Goal: Task Accomplishment & Management: Complete application form

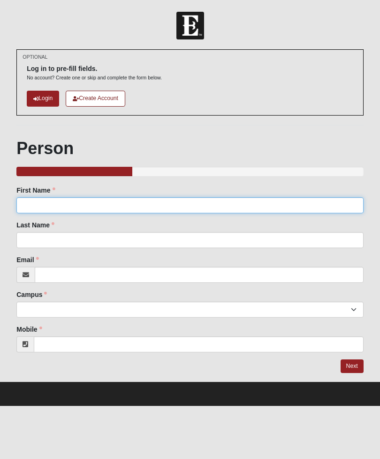
click at [69, 199] on input "First Name" at bounding box center [189, 205] width 347 height 16
type input "[PERSON_NAME]"
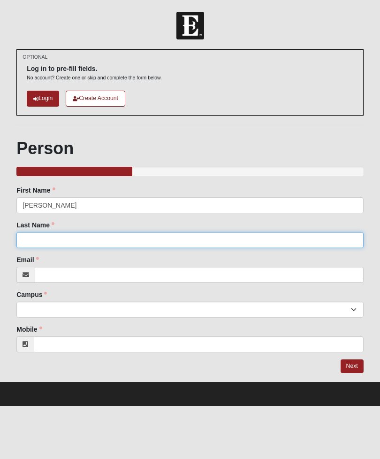
click at [110, 237] on input "Last Name" at bounding box center [189, 240] width 347 height 16
type input "[PERSON_NAME]"
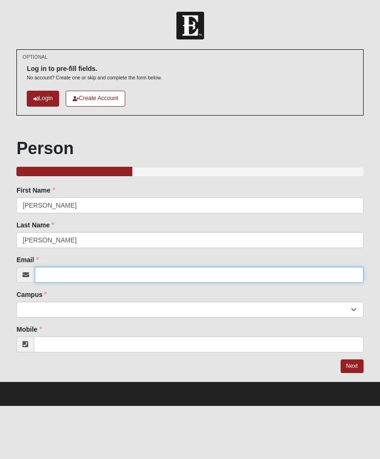
click at [110, 274] on input "Email" at bounding box center [199, 275] width 329 height 16
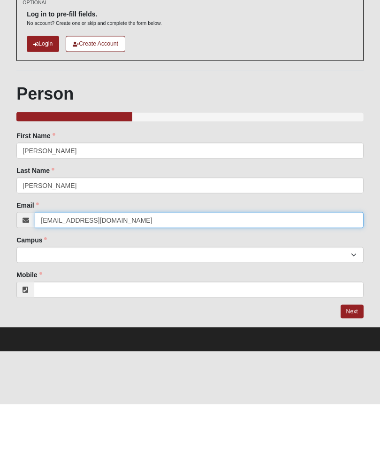
type input "[EMAIL_ADDRESS][DOMAIN_NAME]"
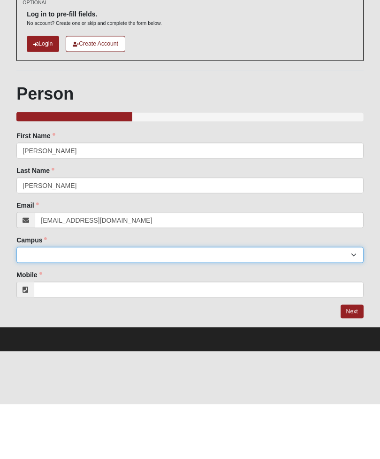
click at [263, 301] on select "Arlington Baymeadows Eleven22 Online [PERSON_NAME][GEOGRAPHIC_DATA] Jesup [GEOG…" at bounding box center [189, 309] width 347 height 16
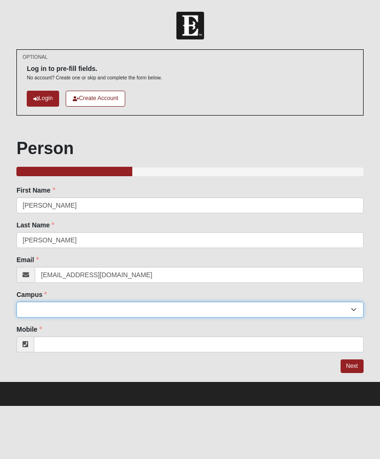
select select "5"
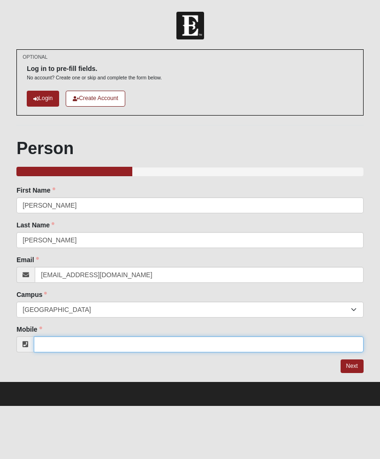
click at [71, 349] on input "Mobile" at bounding box center [199, 344] width 330 height 16
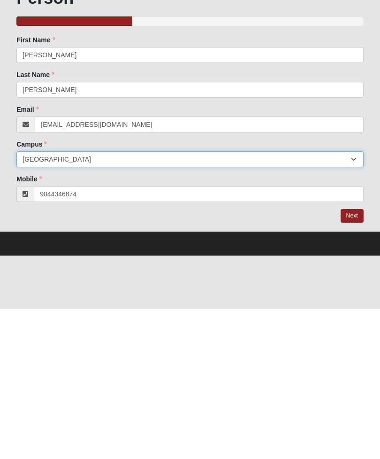
click at [334, 301] on select "Arlington Baymeadows Eleven22 Online Fleming Island Jesup Mandarin North Jax Or…" at bounding box center [189, 309] width 347 height 16
type input "(904) 434-6874"
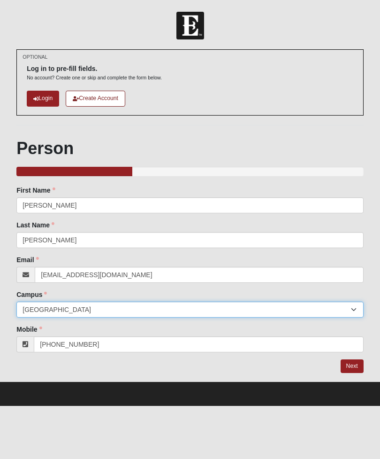
select select "10"
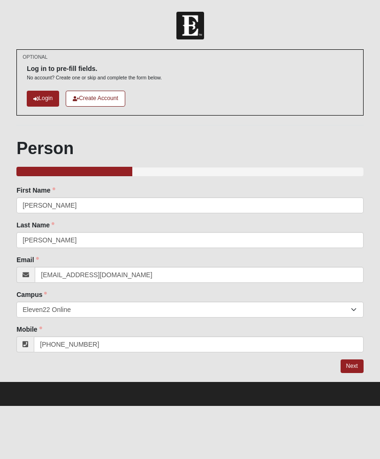
click at [354, 367] on link "Next" at bounding box center [352, 366] width 23 height 14
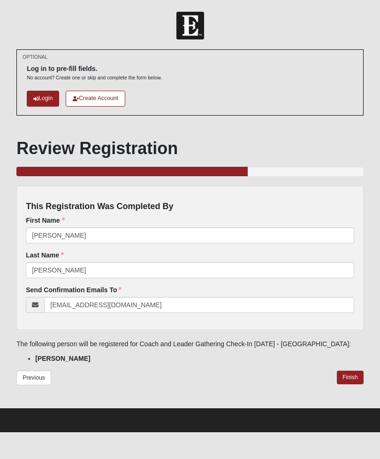
click at [349, 376] on link "Finish" at bounding box center [350, 377] width 27 height 14
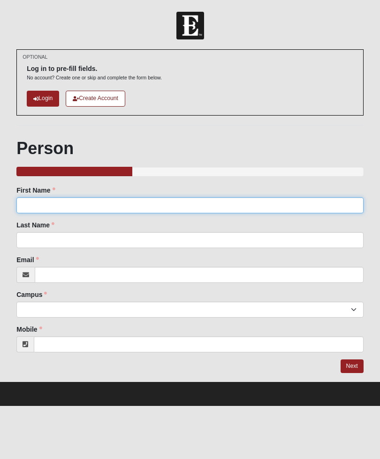
click at [250, 209] on input "First Name" at bounding box center [189, 205] width 347 height 16
type input "Darnell"
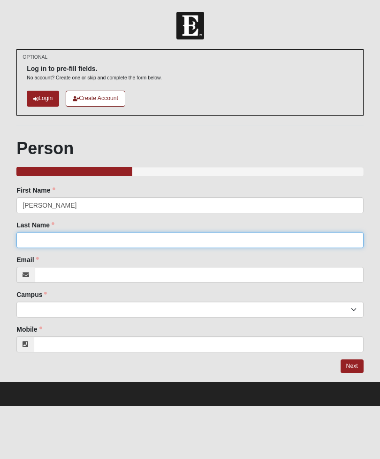
click at [260, 247] on input "Last Name" at bounding box center [189, 240] width 347 height 16
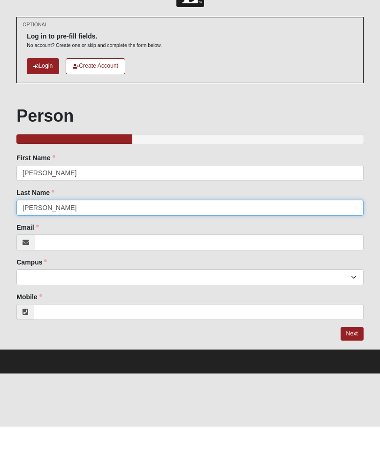
type input "McGhee"
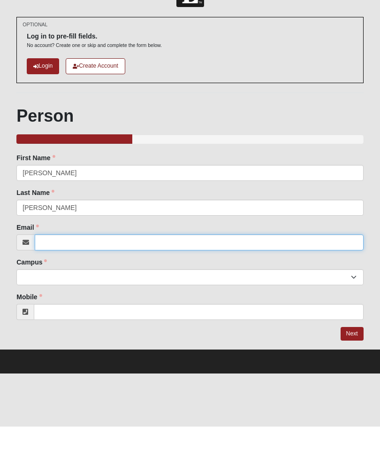
click at [266, 267] on input "Email" at bounding box center [199, 275] width 329 height 16
type input "mcghee6152@gmail.com"
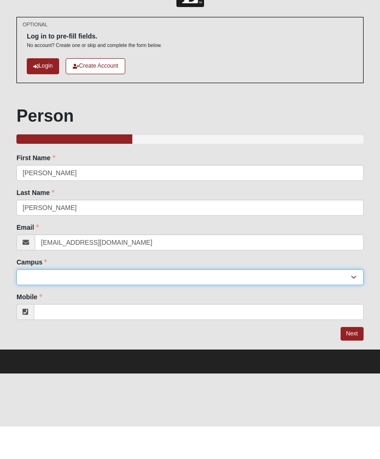
click at [41, 301] on select "Arlington Baymeadows Eleven22 Online Fleming Island Jesup Mandarin North Jax Or…" at bounding box center [189, 309] width 347 height 16
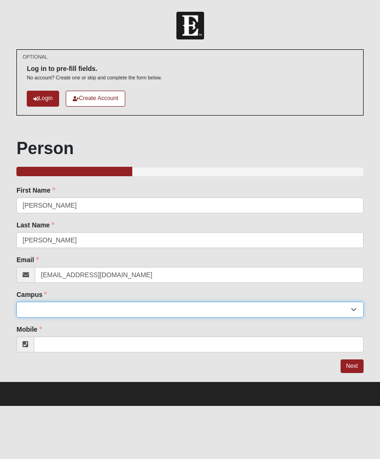
select select "5"
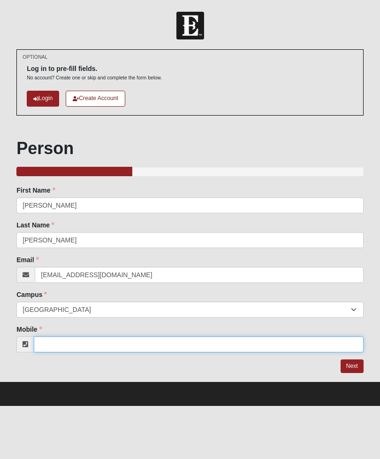
click at [302, 347] on input "Mobile" at bounding box center [199, 344] width 330 height 16
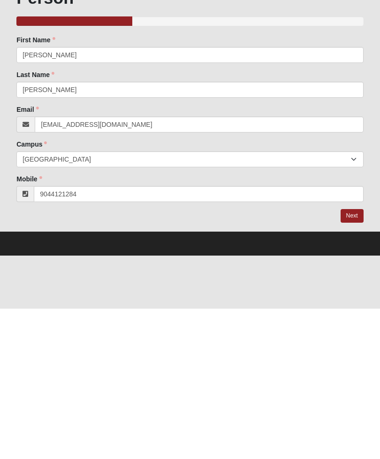
click at [351, 359] on link "Next" at bounding box center [352, 366] width 23 height 14
type input "(904) 412-1284"
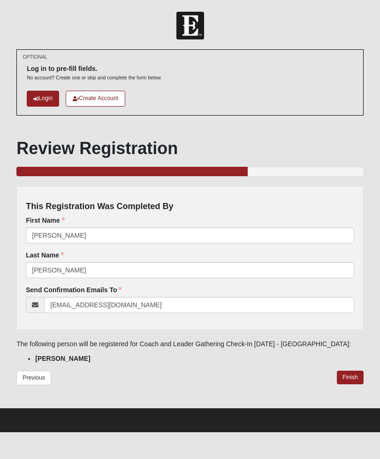
click at [351, 375] on link "Finish" at bounding box center [350, 377] width 27 height 14
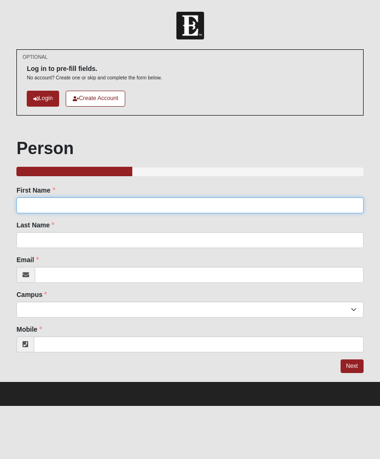
click at [217, 206] on input "First Name" at bounding box center [189, 205] width 347 height 16
type input "Joseph"
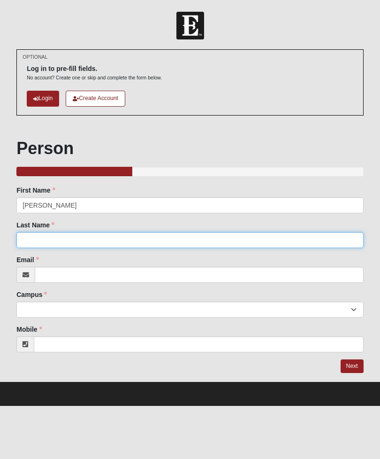
click at [131, 236] on input "Last Name" at bounding box center [189, 240] width 347 height 16
type input "Barba"
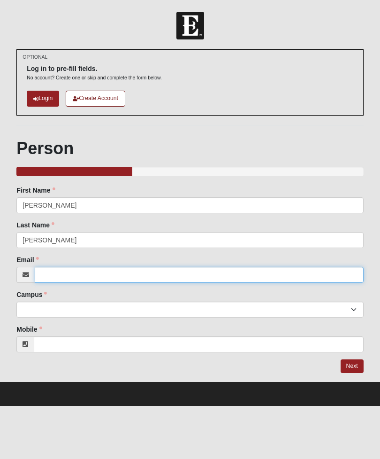
click at [98, 274] on input "Email" at bounding box center [199, 275] width 329 height 16
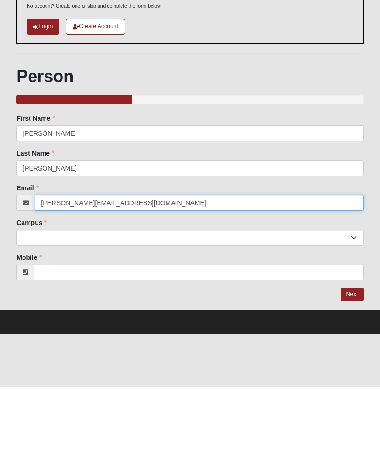
type input "joe-barba@coe22.com"
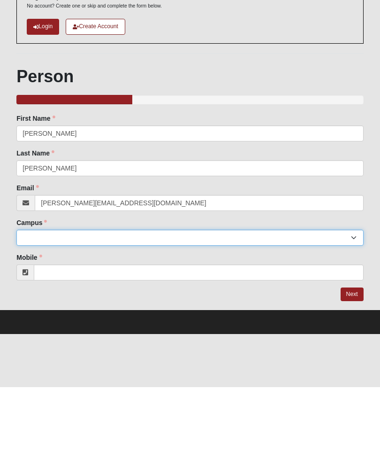
click at [356, 301] on select "Arlington Baymeadows Eleven22 Online [PERSON_NAME][GEOGRAPHIC_DATA] Jesup [GEOG…" at bounding box center [189, 309] width 347 height 16
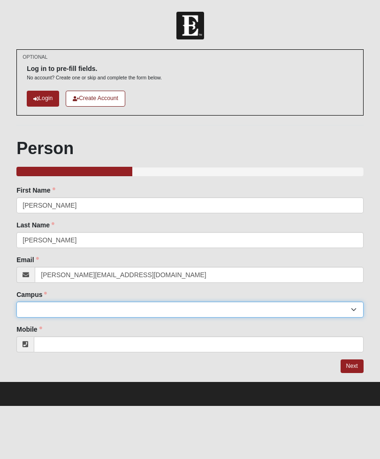
select select "5"
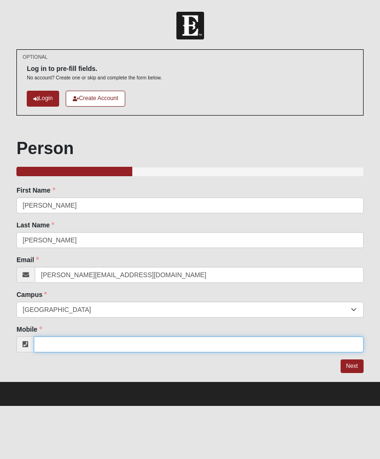
click at [176, 342] on input "Mobile" at bounding box center [199, 344] width 330 height 16
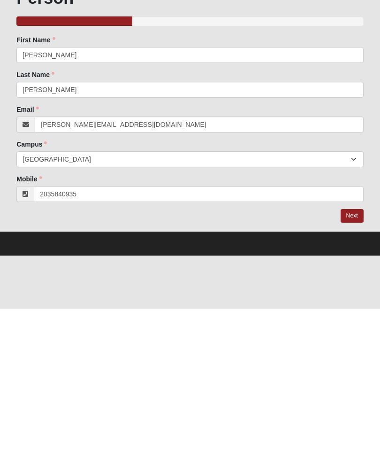
click at [356, 359] on link "Next" at bounding box center [352, 366] width 23 height 14
type input "(203) 584-0935"
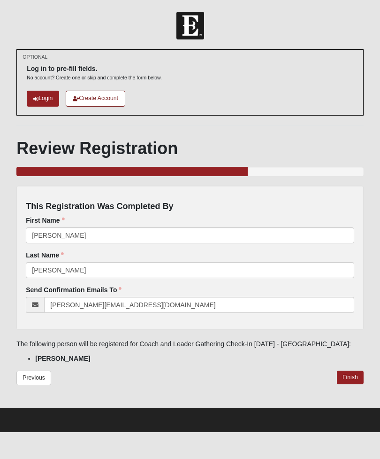
click at [354, 371] on link "Finish" at bounding box center [350, 377] width 27 height 14
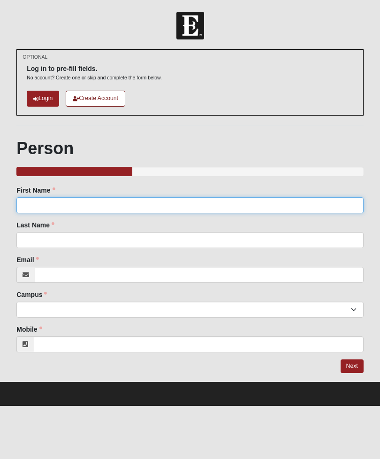
click at [173, 206] on input "First Name" at bounding box center [189, 205] width 347 height 16
type input "[PERSON_NAME]"
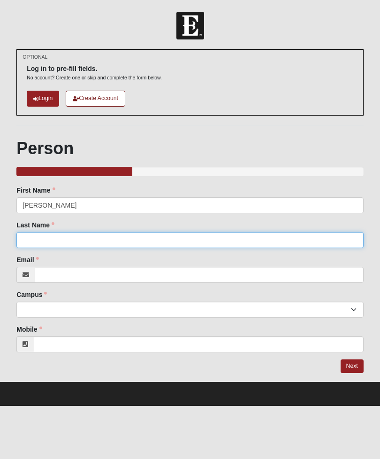
click at [105, 239] on input "Last Name" at bounding box center [189, 240] width 347 height 16
type input "Schlegel"
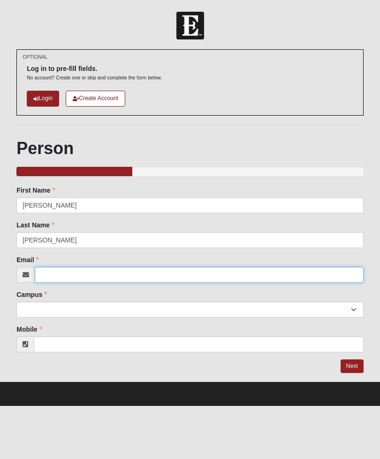
click at [106, 274] on input "Email" at bounding box center [199, 275] width 329 height 16
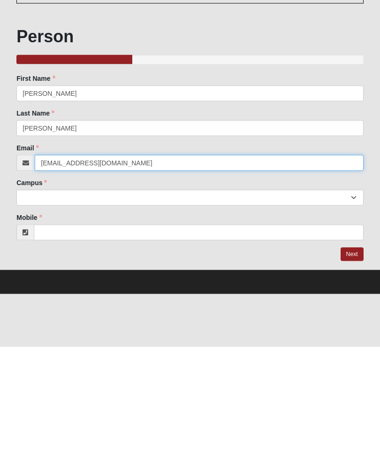
type input "kareys1976@yahoo.com"
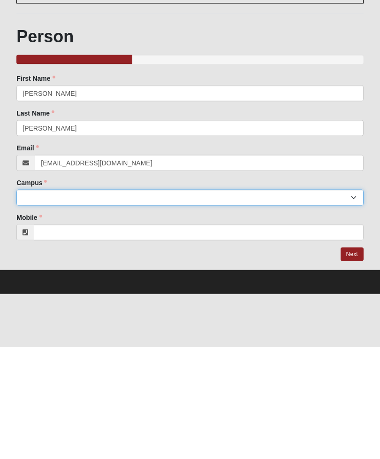
click at [153, 301] on select "Arlington Baymeadows Eleven22 Online [PERSON_NAME][GEOGRAPHIC_DATA] Jesup [GEOG…" at bounding box center [189, 309] width 347 height 16
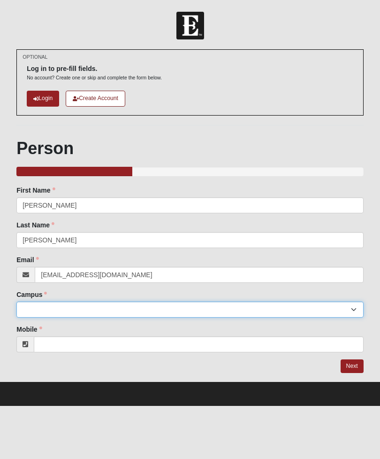
select select "5"
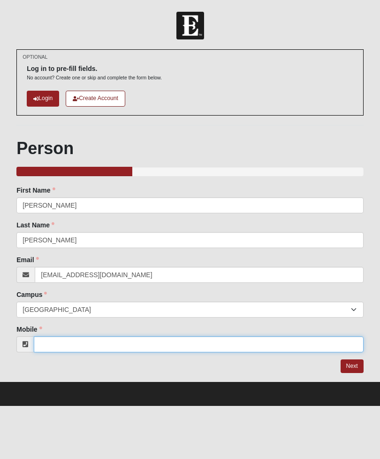
click at [172, 342] on input "Mobile" at bounding box center [199, 344] width 330 height 16
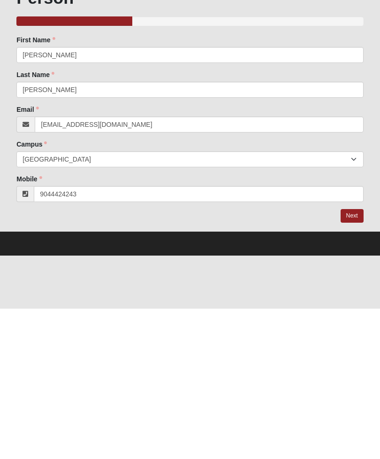
click at [357, 359] on link "Next" at bounding box center [352, 366] width 23 height 14
type input "(904) 442-4243"
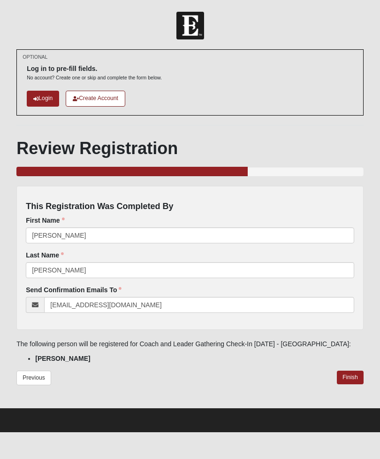
click at [346, 376] on link "Finish" at bounding box center [350, 377] width 27 height 14
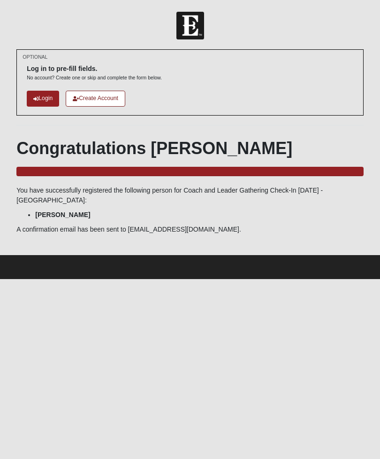
click at [47, 98] on link "Login" at bounding box center [43, 98] width 32 height 15
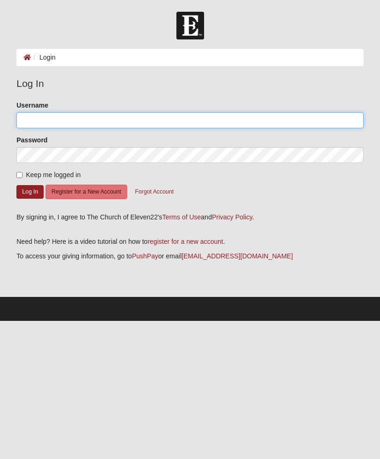
click at [120, 117] on input "Username" at bounding box center [189, 120] width 347 height 16
type input "Radamsgreen"
click at [98, 123] on input "Radamsgreen" at bounding box center [189, 120] width 347 height 16
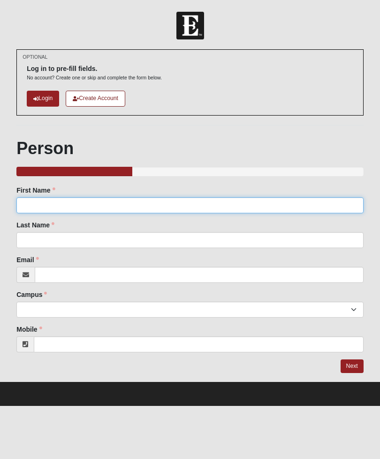
click at [58, 199] on input "First Name" at bounding box center [189, 205] width 347 height 16
type input "Rebecca"
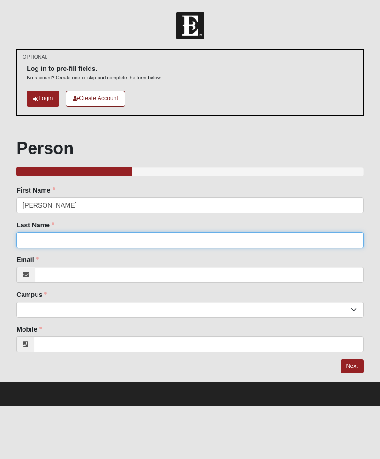
click at [53, 236] on input "Last Name" at bounding box center [189, 240] width 347 height 16
type input "Green"
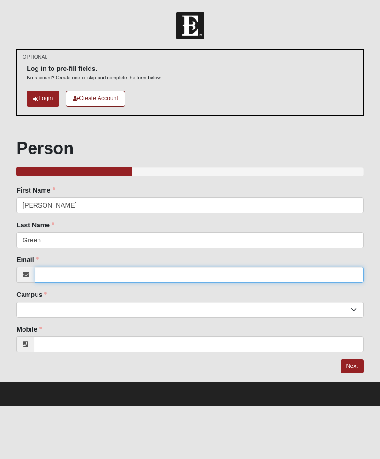
click at [65, 274] on input "Email" at bounding box center [199, 275] width 329 height 16
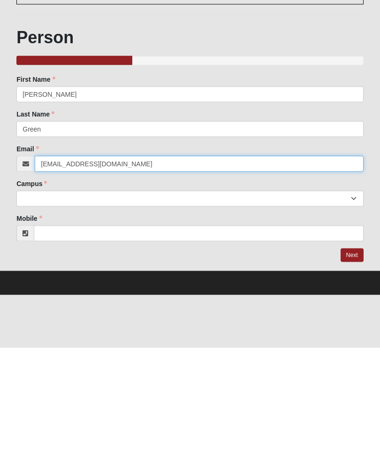
type input "radamsgreen@gmail.com"
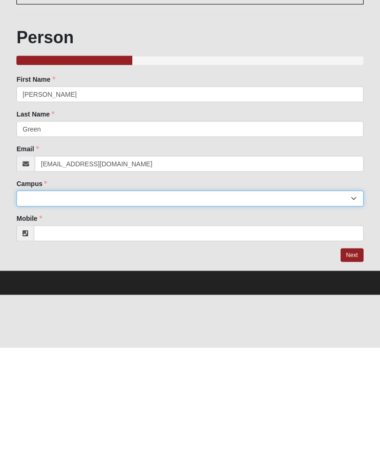
click at [107, 301] on select "Arlington Baymeadows Eleven22 Online Fleming Island Jesup Mandarin North Jax Or…" at bounding box center [189, 309] width 347 height 16
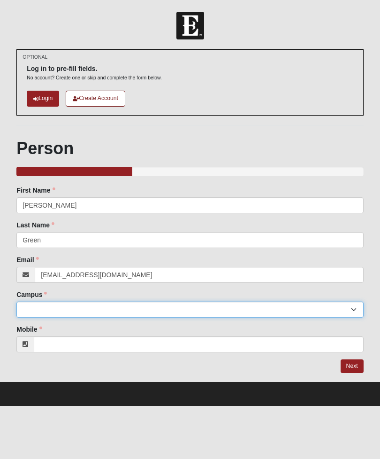
select select "5"
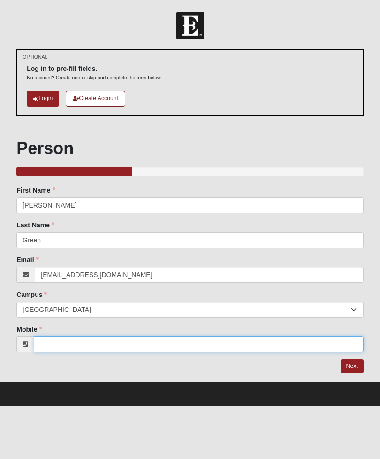
click at [66, 342] on input "Mobile" at bounding box center [199, 344] width 330 height 16
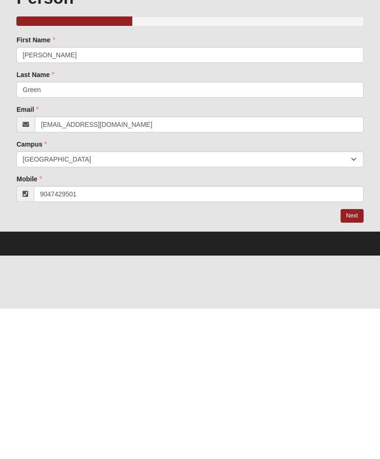
click at [357, 359] on link "Next" at bounding box center [352, 366] width 23 height 14
type input "(904) 742-9501"
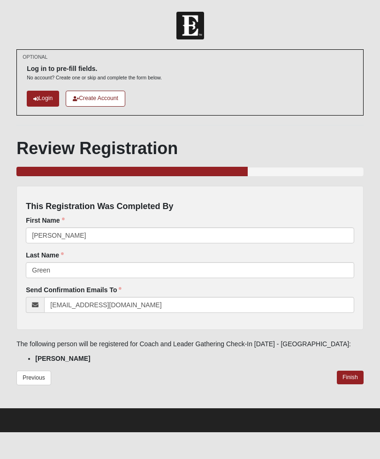
click at [350, 377] on link "Finish" at bounding box center [350, 377] width 27 height 14
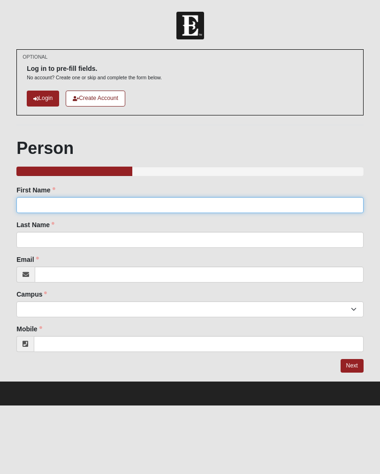
click at [53, 206] on input "First Name" at bounding box center [189, 205] width 347 height 16
type input "Andrew"
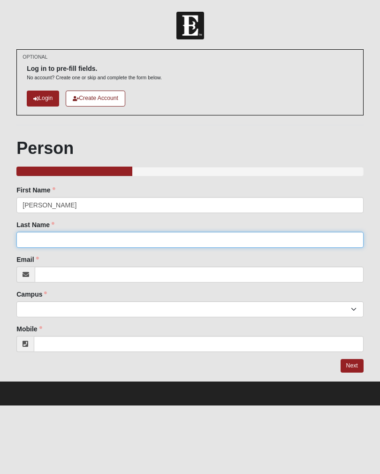
click at [45, 237] on input "Last Name" at bounding box center [189, 240] width 347 height 16
type input "Davis"
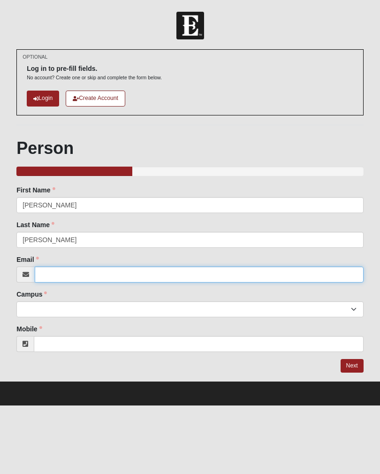
click at [71, 271] on input "Email" at bounding box center [199, 275] width 329 height 16
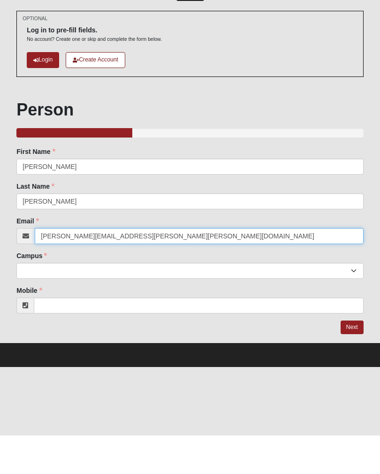
type input "andrew.lloyd.davis@gmail.com"
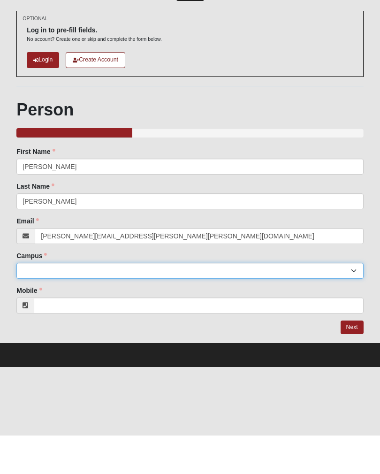
click at [47, 301] on select "Arlington Baymeadows Eleven22 Online Fleming Island Jesup Mandarin North Jax Or…" at bounding box center [189, 309] width 347 height 16
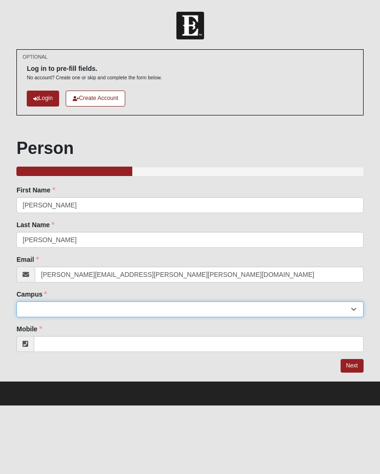
click at [261, 309] on select "Arlington Baymeadows Eleven22 Online Fleming Island Jesup Mandarin North Jax Or…" at bounding box center [189, 309] width 347 height 16
select select "5"
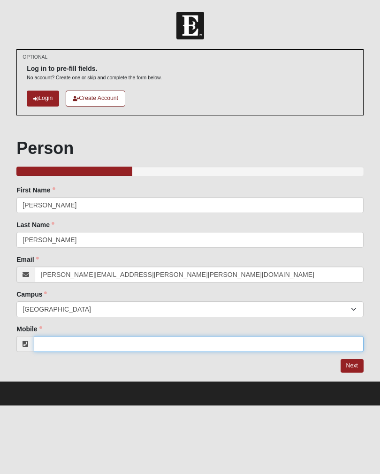
click at [241, 341] on input "Mobile" at bounding box center [199, 344] width 330 height 16
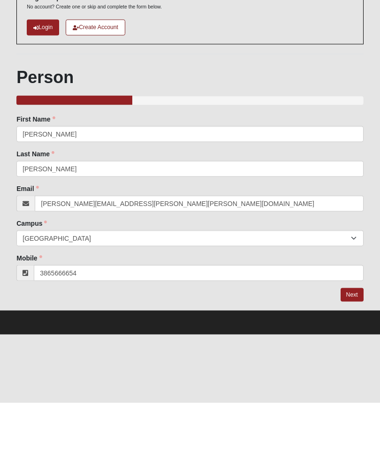
click at [352, 359] on link "Next" at bounding box center [352, 366] width 23 height 14
type input "(386) 566-6654"
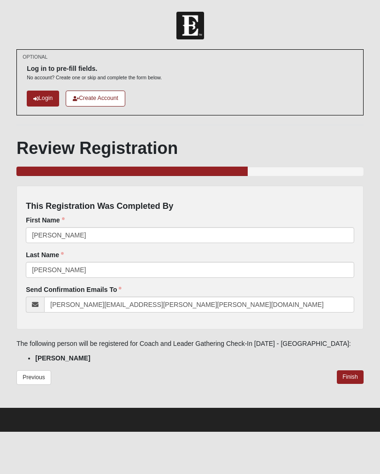
click at [349, 380] on link "Finish" at bounding box center [350, 377] width 27 height 14
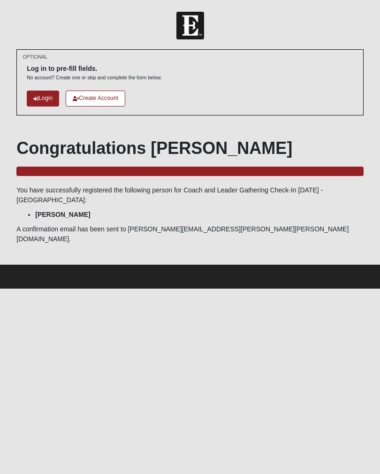
click at [39, 98] on link "Login" at bounding box center [43, 98] width 32 height 15
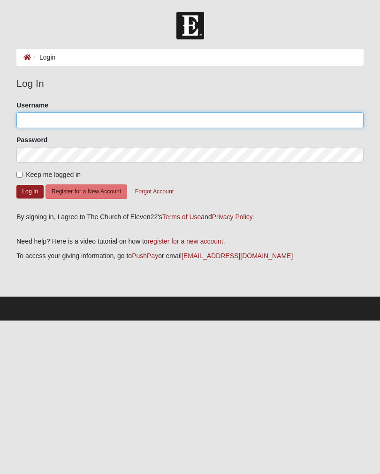
click at [31, 115] on input "Username" at bounding box center [189, 120] width 347 height 16
type input "[EMAIL_ADDRESS][DOMAIN_NAME]"
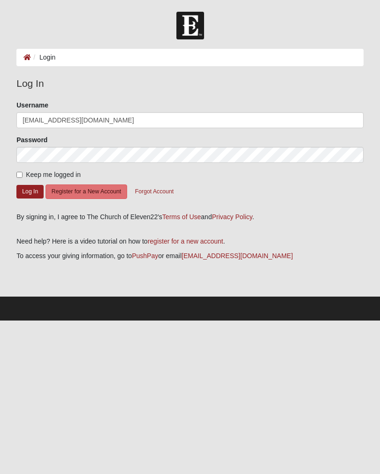
click at [26, 192] on button "Log In" at bounding box center [29, 192] width 27 height 14
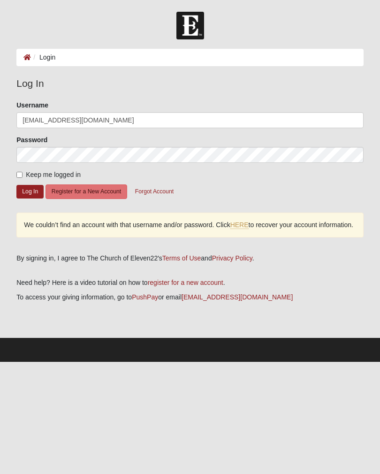
click at [63, 190] on button "Register for a New Account" at bounding box center [87, 191] width 82 height 15
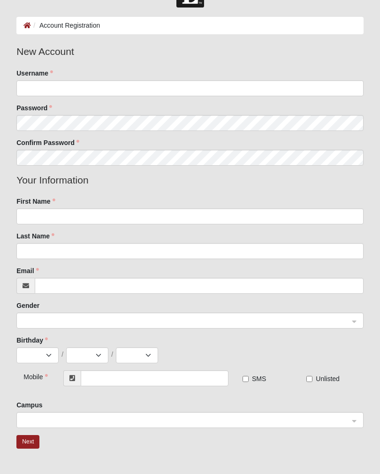
scroll to position [37, 0]
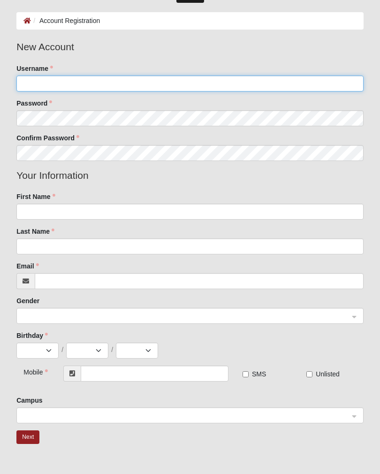
click at [30, 77] on input "Username" at bounding box center [189, 84] width 347 height 16
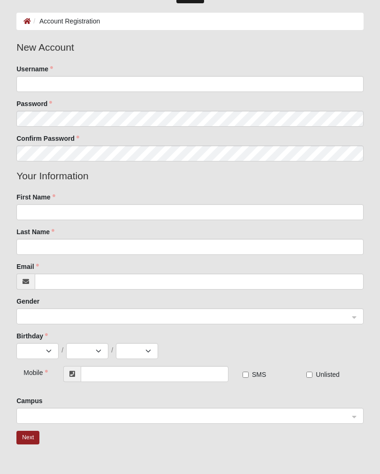
click at [27, 18] on icon at bounding box center [27, 21] width 8 height 7
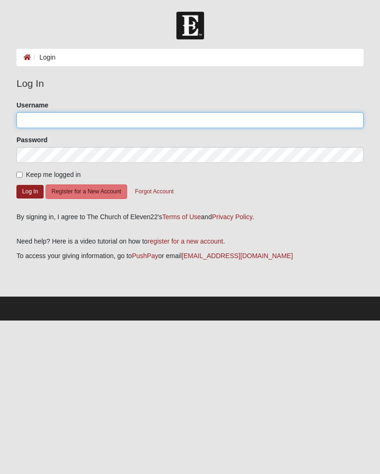
click at [33, 118] on input "Username" at bounding box center [189, 120] width 347 height 16
type input "Kevtyler"
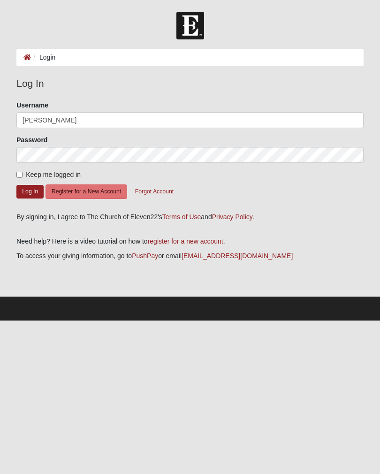
click at [27, 190] on button "Log In" at bounding box center [29, 192] width 27 height 14
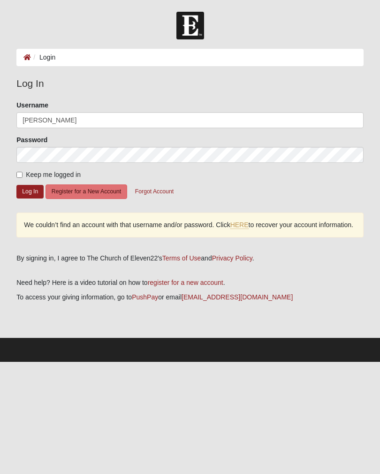
click at [248, 225] on link "HERE" at bounding box center [239, 225] width 18 height 8
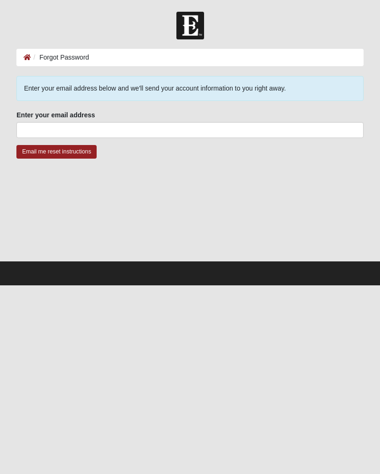
click at [243, 224] on div at bounding box center [189, 213] width 347 height 94
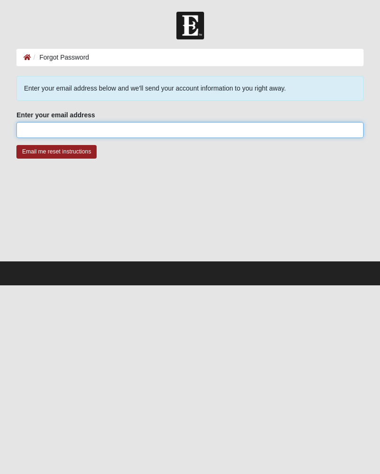
click at [30, 132] on input "Enter your email address" at bounding box center [189, 130] width 347 height 16
type input "C"
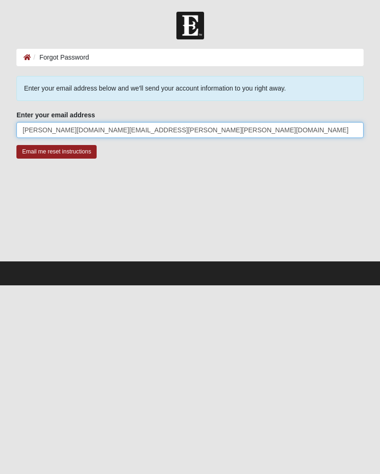
type input "Kevin.enriquez.lc@gmail.com"
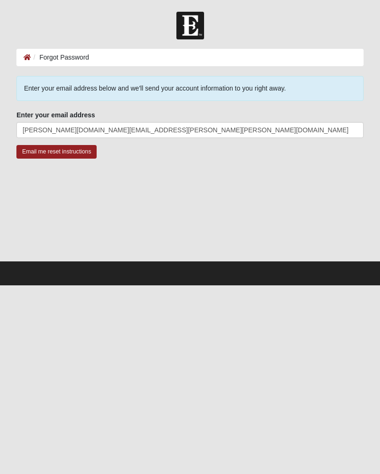
click at [39, 152] on input "Email me reset instructions" at bounding box center [56, 152] width 80 height 14
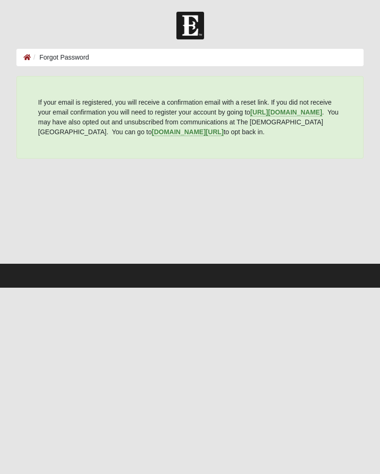
click at [28, 59] on icon at bounding box center [27, 57] width 8 height 7
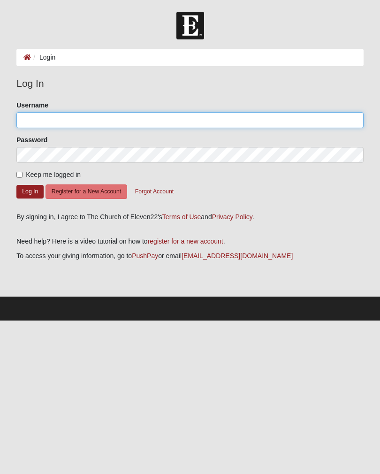
click at [30, 122] on input "Username" at bounding box center [189, 120] width 347 height 16
type input "K"
type input "kevtyler"
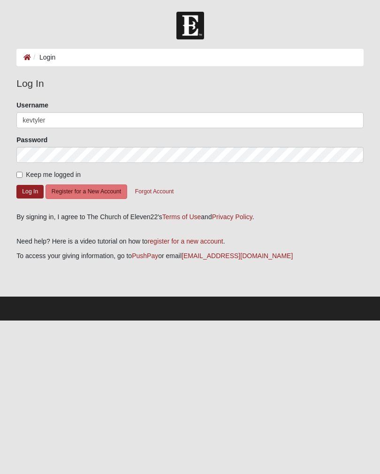
click at [26, 185] on button "Log In" at bounding box center [29, 192] width 27 height 14
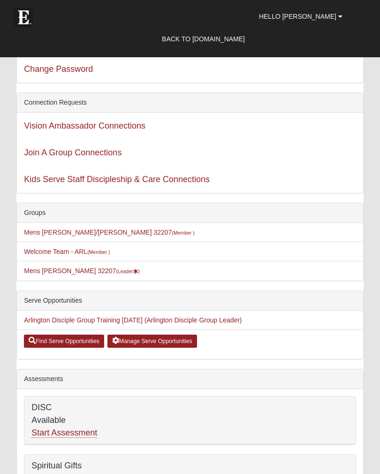
scroll to position [43, 0]
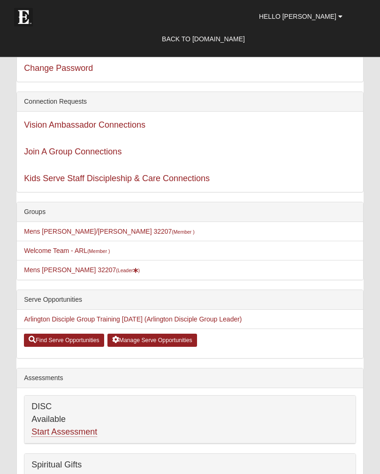
click at [40, 316] on link "Arlington Disciple Group Training 08/17/25 (Arlington Disciple Group Leader)" at bounding box center [133, 320] width 218 height 8
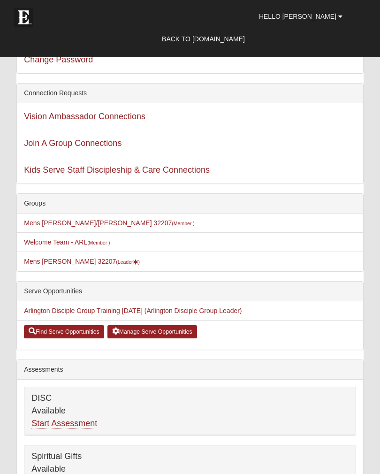
scroll to position [0, 0]
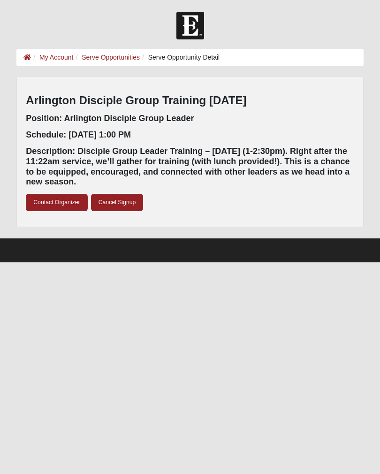
click at [31, 53] on li "My Account" at bounding box center [52, 58] width 42 height 10
click at [30, 60] on icon at bounding box center [27, 57] width 8 height 7
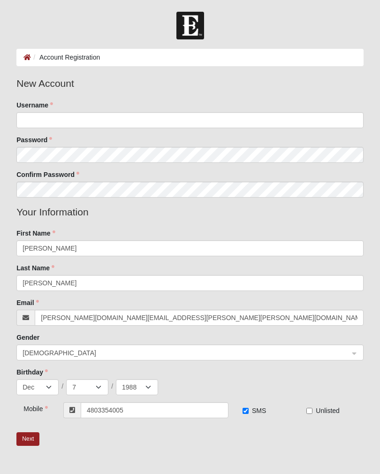
select select "12"
select select "7"
select select "1988"
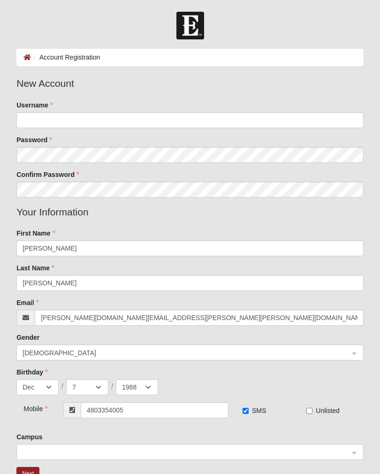
scroll to position [51, 0]
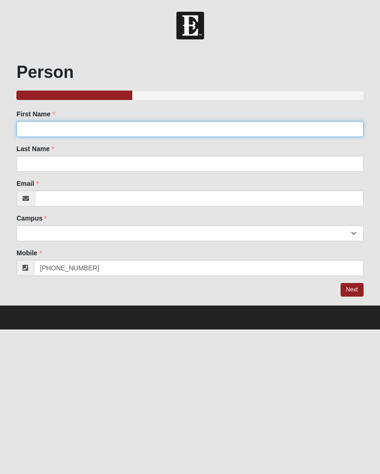
click at [155, 127] on input "First Name" at bounding box center [189, 129] width 347 height 16
type input "Natalie"
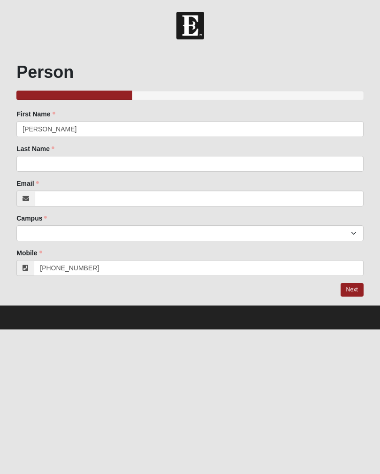
click at [123, 154] on div "Last Name Last Name is required." at bounding box center [189, 158] width 347 height 28
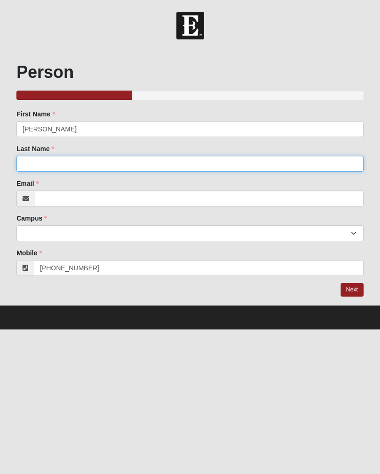
click at [219, 165] on input "Last Name" at bounding box center [189, 164] width 347 height 16
type input "Medina"
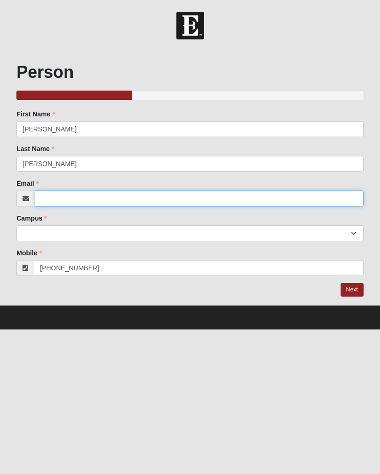
click at [110, 191] on input "Email" at bounding box center [199, 199] width 329 height 16
type input "medina.natalie.r@gmail.com"
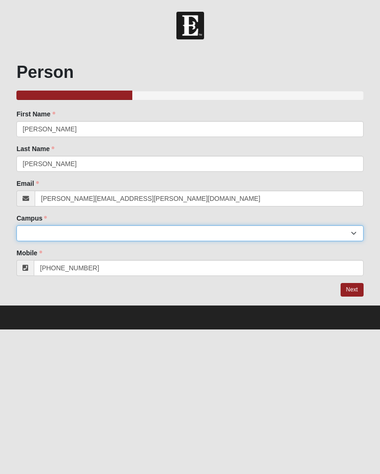
click at [131, 231] on select "Arlington Baymeadows Eleven22 Online [PERSON_NAME][GEOGRAPHIC_DATA] Jesup [GEOG…" at bounding box center [189, 233] width 347 height 16
select select "5"
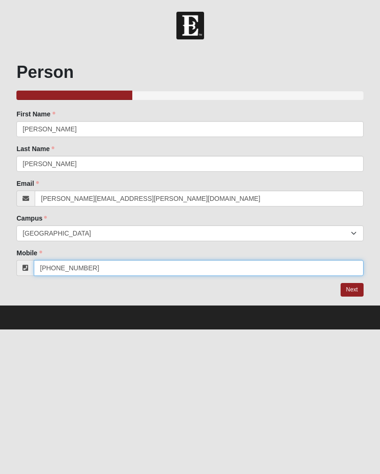
click at [241, 264] on input "[PHONE_NUMBER]" at bounding box center [199, 268] width 330 height 16
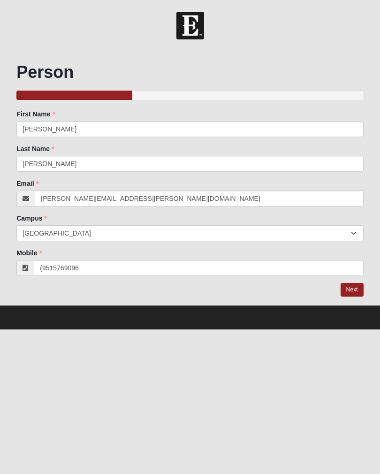
click at [354, 291] on link "Next" at bounding box center [352, 290] width 23 height 14
type input "(951) 576-9096"
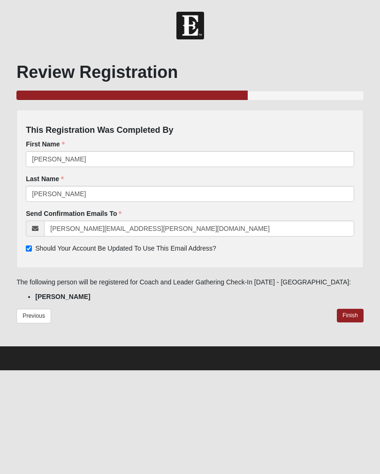
click at [352, 314] on link "Finish" at bounding box center [350, 316] width 27 height 14
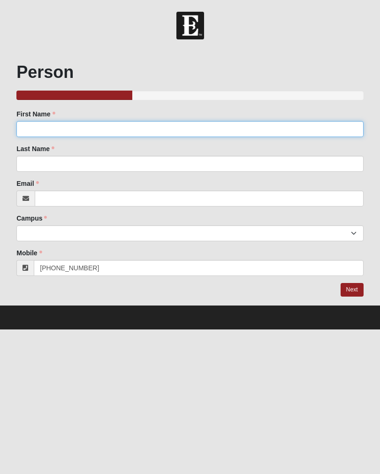
click at [36, 124] on input "First Name" at bounding box center [189, 129] width 347 height 16
type input "[PERSON_NAME]"
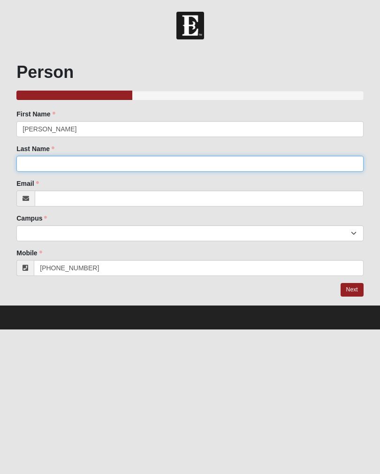
click at [28, 161] on input "Last Name" at bounding box center [189, 164] width 347 height 16
type input "[PERSON_NAME]"
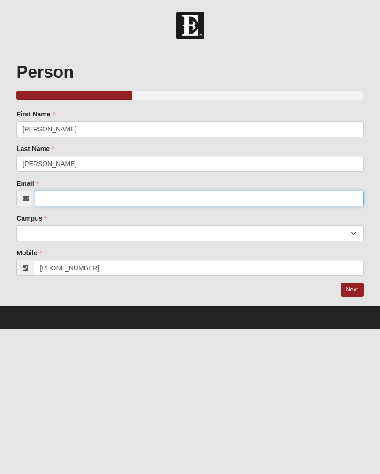
click at [61, 200] on input "Email" at bounding box center [199, 199] width 329 height 16
type input "[EMAIL_ADDRESS][DOMAIN_NAME]"
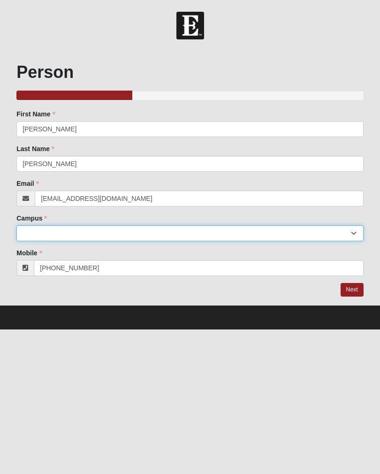
click at [33, 237] on select "Arlington Baymeadows Eleven22 Online [PERSON_NAME][GEOGRAPHIC_DATA] Jesup [GEOG…" at bounding box center [189, 233] width 347 height 16
select select "5"
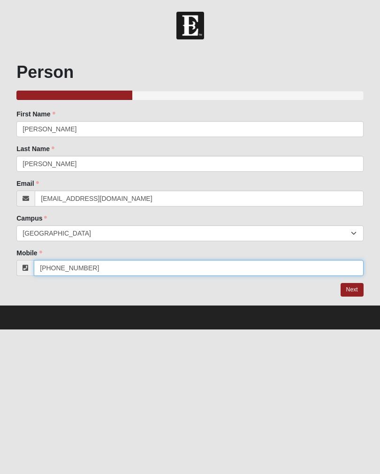
click at [101, 265] on input "[PHONE_NUMBER]" at bounding box center [199, 268] width 330 height 16
click at [52, 264] on input "(7326918344" at bounding box center [199, 268] width 330 height 16
click at [44, 263] on input "(7326918344" at bounding box center [199, 268] width 330 height 16
click at [54, 266] on input "(7326918344" at bounding box center [199, 268] width 330 height 16
type input "("
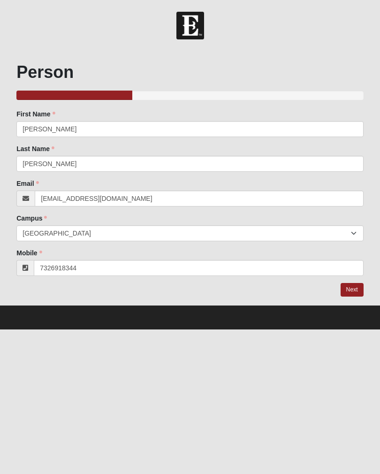
click at [345, 288] on link "Next" at bounding box center [352, 290] width 23 height 14
type input "(732) 691-8344"
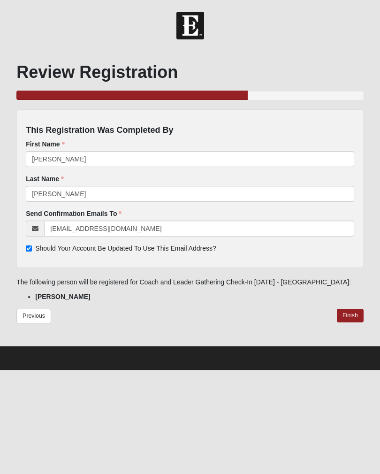
click at [346, 314] on link "Finish" at bounding box center [350, 316] width 27 height 14
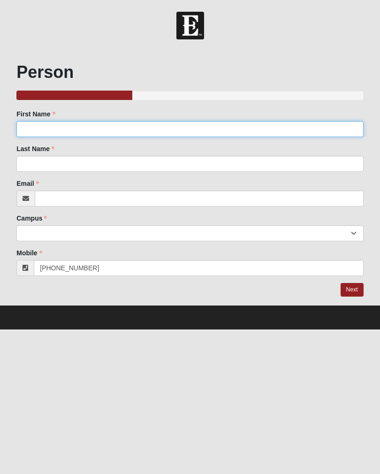
click at [275, 124] on input "First Name" at bounding box center [189, 129] width 347 height 16
type input "Katie"
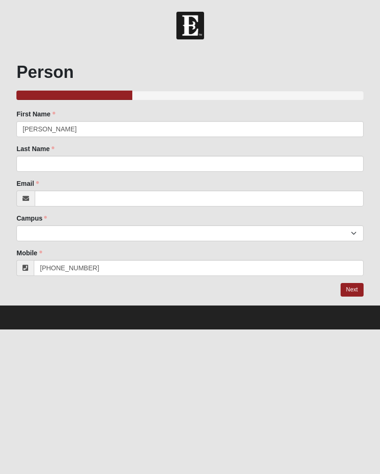
click at [166, 153] on div "Last Name Last Name is required." at bounding box center [189, 158] width 347 height 28
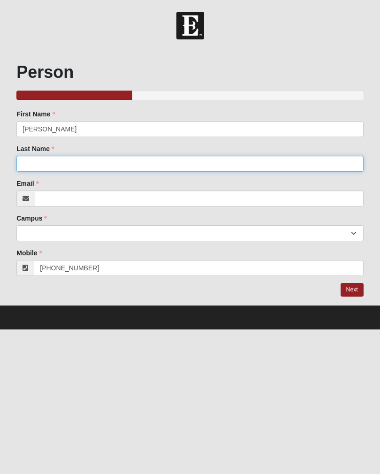
click at [187, 163] on input "Last Name" at bounding box center [189, 164] width 347 height 16
type input "Clark"
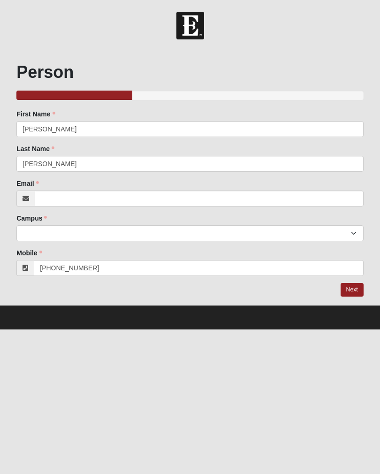
click at [203, 188] on div "Email Email address is not valid Email is required." at bounding box center [189, 193] width 347 height 28
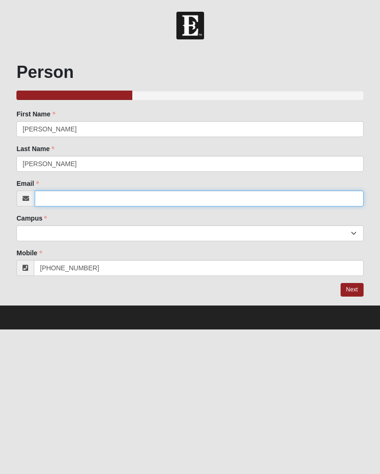
click at [234, 203] on input "Email" at bounding box center [199, 199] width 329 height 16
type input "kathryn.douthett@gmail.com"
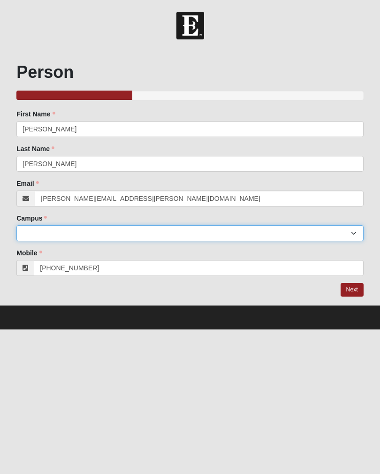
click at [245, 240] on select "Arlington Baymeadows Eleven22 Online [PERSON_NAME][GEOGRAPHIC_DATA] Jesup [GEOG…" at bounding box center [189, 233] width 347 height 16
select select "5"
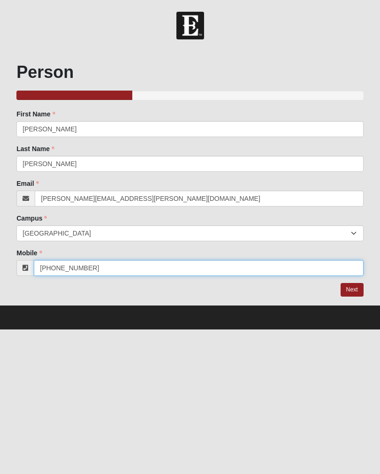
click at [202, 262] on input "[PHONE_NUMBER]" at bounding box center [199, 268] width 330 height 16
click at [246, 263] on input "[PHONE_NUMBER]" at bounding box center [199, 268] width 330 height 16
click at [183, 261] on input "[PHONE_NUMBER]" at bounding box center [199, 268] width 330 height 16
click at [137, 270] on input "[PHONE_NUMBER]" at bounding box center [199, 268] width 330 height 16
click at [81, 267] on input "[PHONE_NUMBER]" at bounding box center [199, 268] width 330 height 16
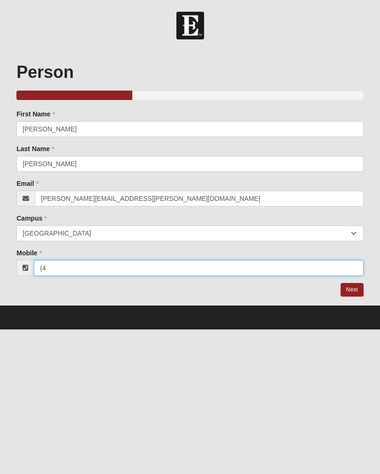
type input "("
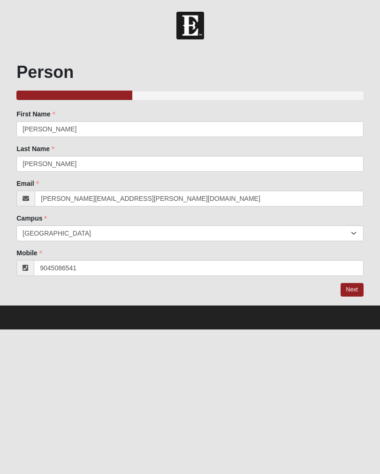
click at [352, 291] on link "Next" at bounding box center [352, 290] width 23 height 14
type input "(904) 508-6541"
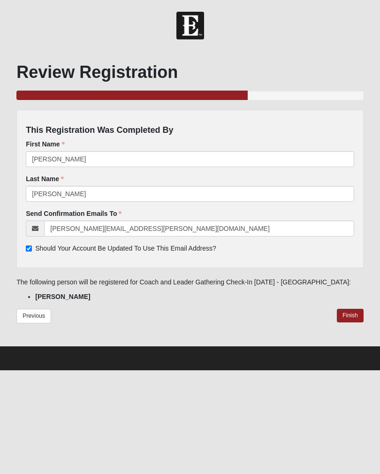
click at [347, 311] on link "Finish" at bounding box center [350, 316] width 27 height 14
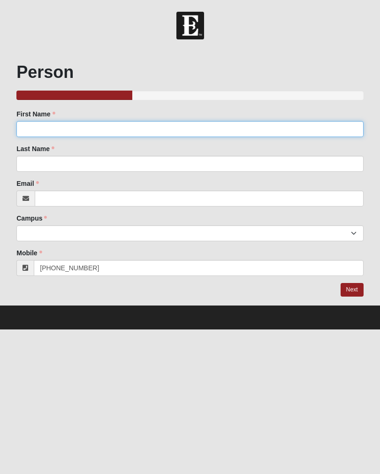
click at [125, 134] on input "First Name" at bounding box center [189, 129] width 347 height 16
type input "[PERSON_NAME]"
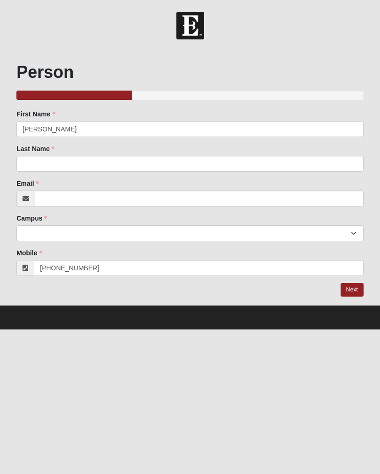
click at [182, 146] on div "Last Name Last Name is required." at bounding box center [189, 158] width 347 height 28
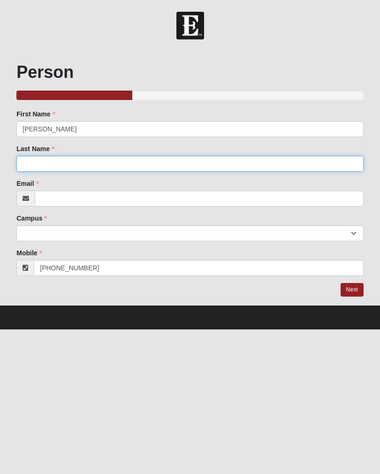
click at [214, 157] on input "Last Name" at bounding box center [189, 164] width 347 height 16
type input "Clark"
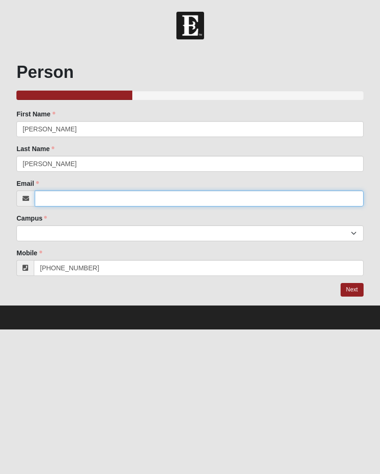
click at [189, 192] on input "Email" at bounding box center [199, 199] width 329 height 16
type input "jeff1pc@yahoo.com"
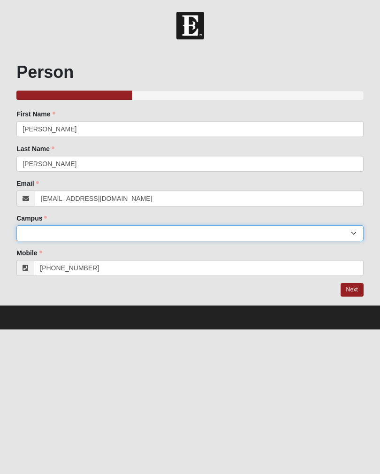
click at [233, 231] on select "Arlington Baymeadows Eleven22 Online [PERSON_NAME][GEOGRAPHIC_DATA] Jesup [GEOG…" at bounding box center [189, 233] width 347 height 16
select select "5"
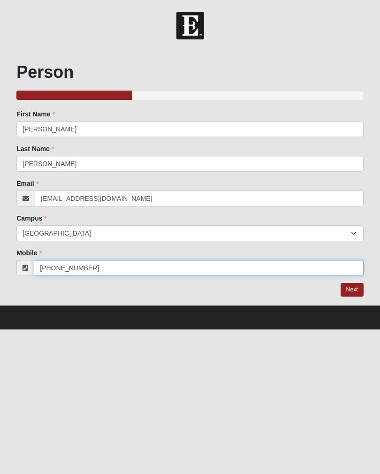
click at [164, 266] on input "[PHONE_NUMBER]" at bounding box center [199, 268] width 330 height 16
type input "("
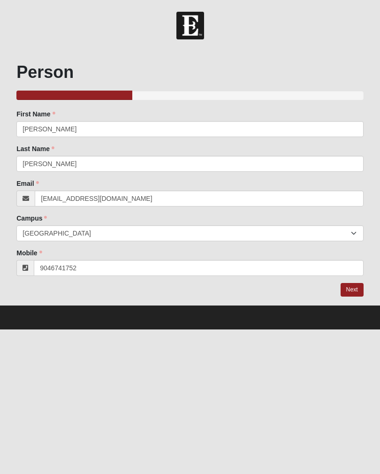
click at [348, 289] on link "Next" at bounding box center [352, 290] width 23 height 14
type input "(904) 674-1752"
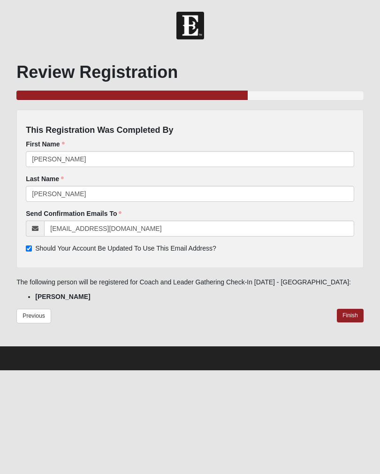
click at [351, 316] on link "Finish" at bounding box center [350, 316] width 27 height 14
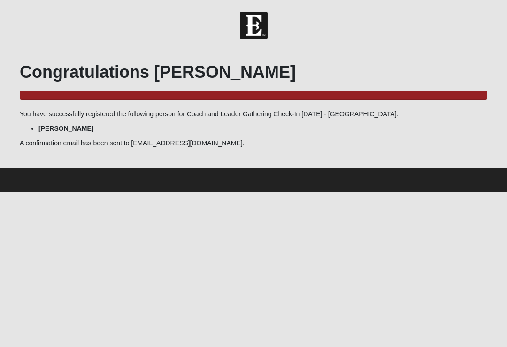
click at [250, 27] on img at bounding box center [254, 26] width 28 height 28
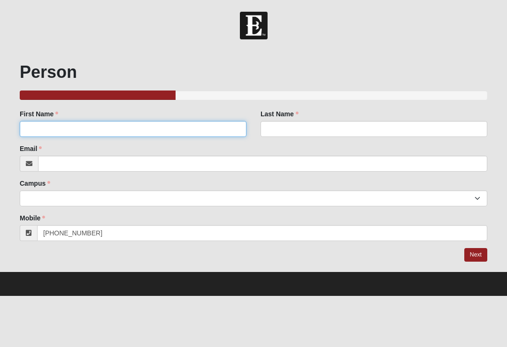
click at [218, 122] on input "First Name" at bounding box center [133, 129] width 227 height 16
type input "Brooke"
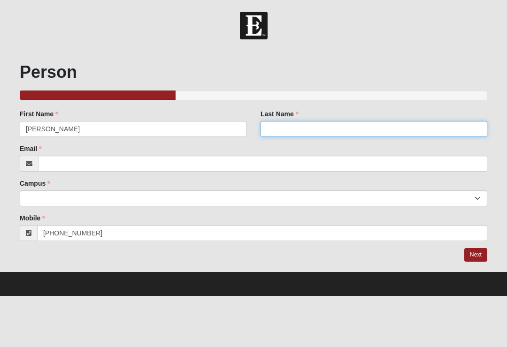
click at [319, 135] on input "Last Name" at bounding box center [373, 129] width 227 height 16
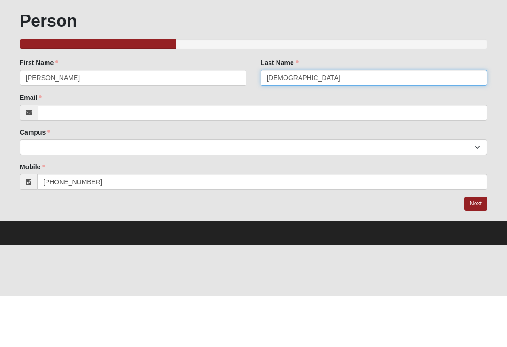
type input "Temple"
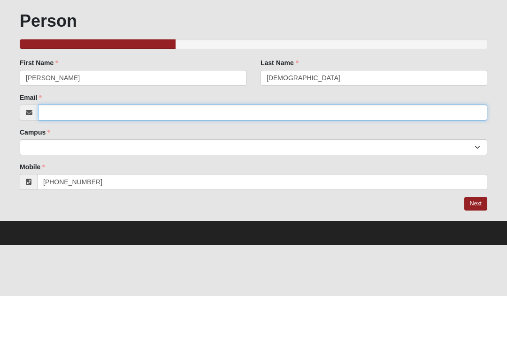
click at [196, 156] on input "Email" at bounding box center [262, 164] width 449 height 16
type input "brooke.temple@coe22.com"
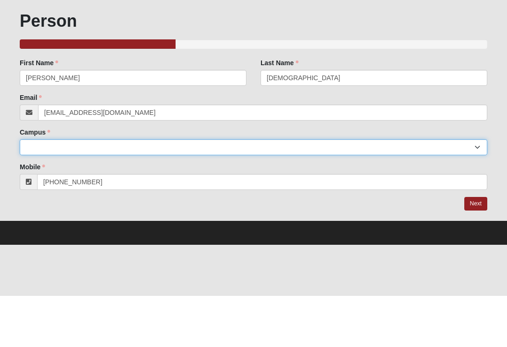
click at [372, 191] on select "Arlington Baymeadows Eleven22 Online Fleming Island Jesup Mandarin North Jax Or…" at bounding box center [253, 199] width 467 height 16
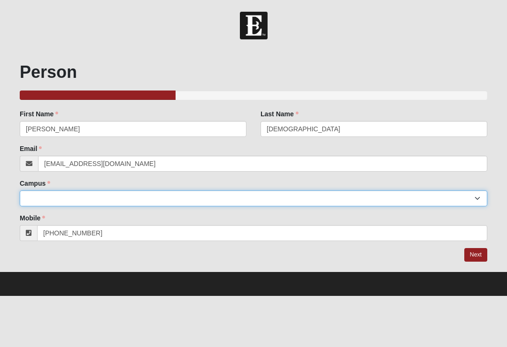
select select "5"
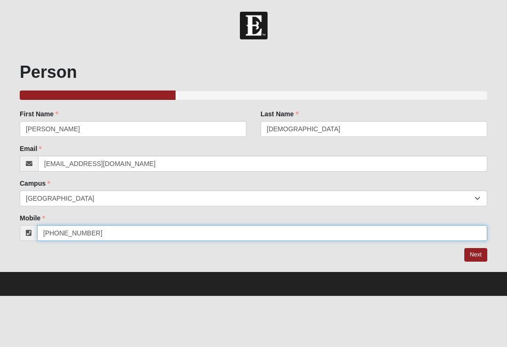
click at [191, 230] on input "[PHONE_NUMBER]" at bounding box center [262, 233] width 450 height 16
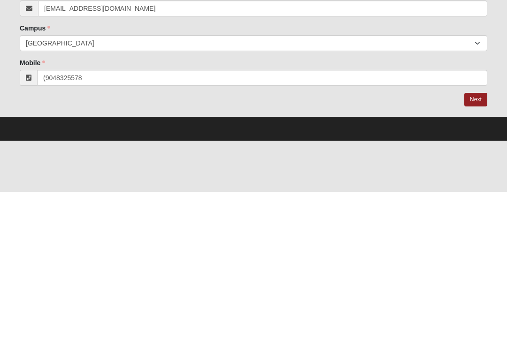
click at [476, 248] on link "Next" at bounding box center [475, 255] width 23 height 14
type input "(904) 832-5578"
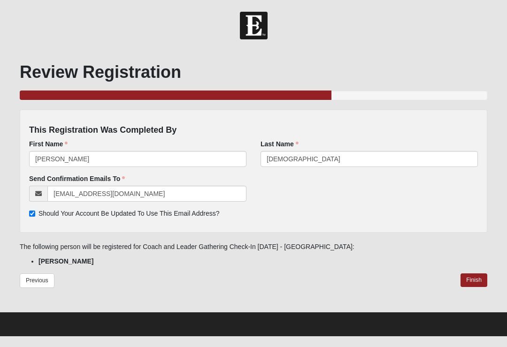
click at [475, 278] on link "Finish" at bounding box center [473, 281] width 27 height 14
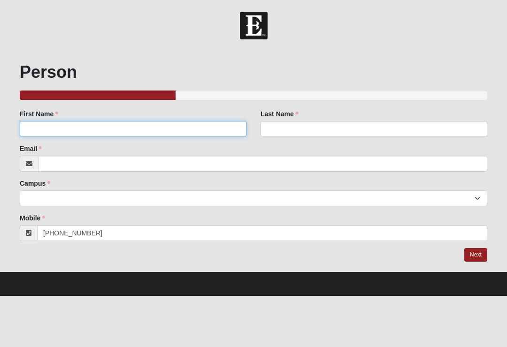
click at [154, 132] on input "First Name" at bounding box center [133, 129] width 227 height 16
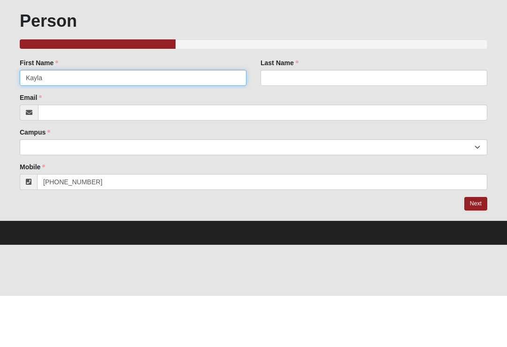
type input "Kayla"
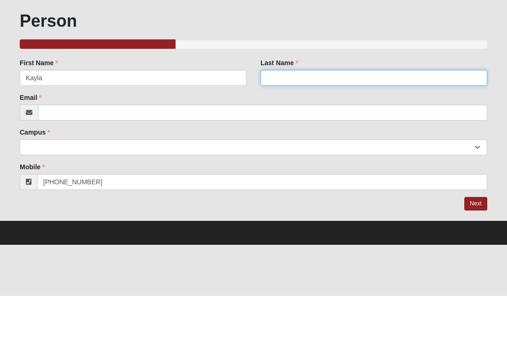
click at [333, 121] on input "Last Name" at bounding box center [373, 129] width 227 height 16
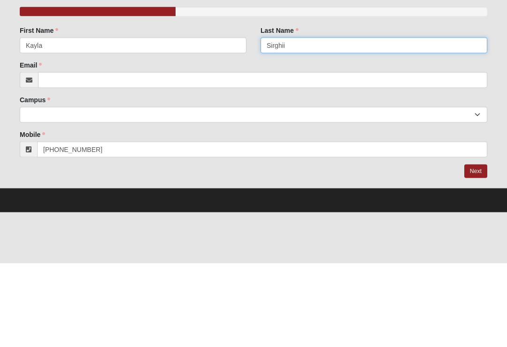
type input "Sirghii"
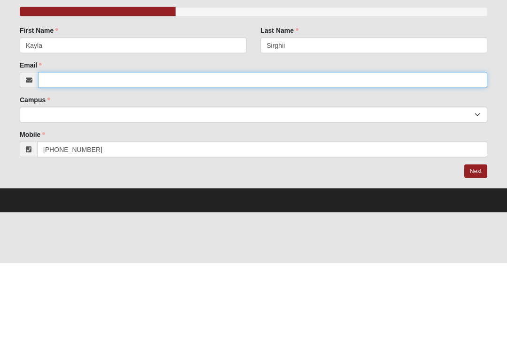
click at [181, 156] on input "Email" at bounding box center [262, 164] width 449 height 16
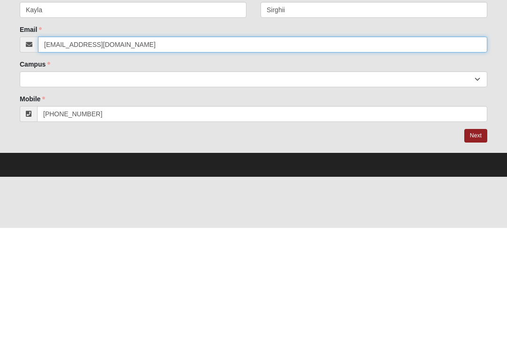
type input "bellkayla@gmail.com"
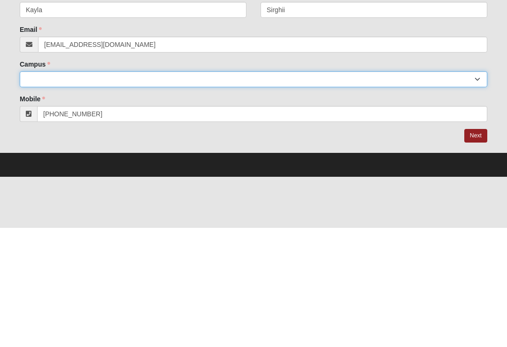
click at [276, 191] on select "Arlington Baymeadows Eleven22 Online Fleming Island Jesup Mandarin North Jax Or…" at bounding box center [253, 199] width 467 height 16
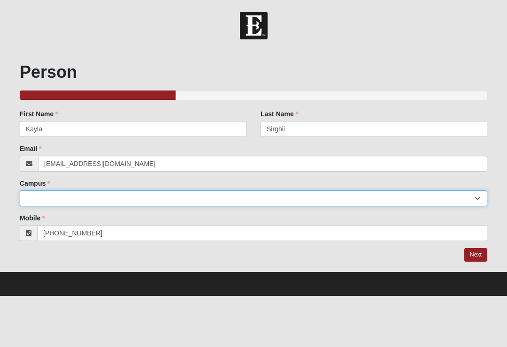
select select "5"
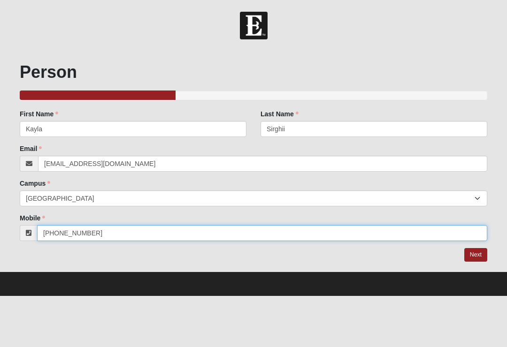
click at [147, 230] on input "[PHONE_NUMBER]" at bounding box center [262, 233] width 450 height 16
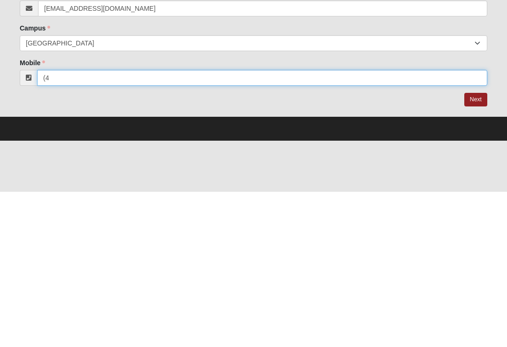
type input "("
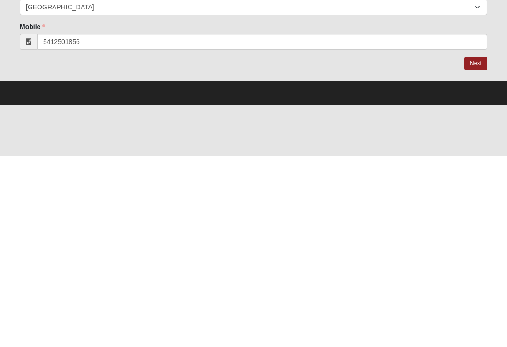
click at [479, 248] on link "Next" at bounding box center [475, 255] width 23 height 14
type input "(541) 250-1856"
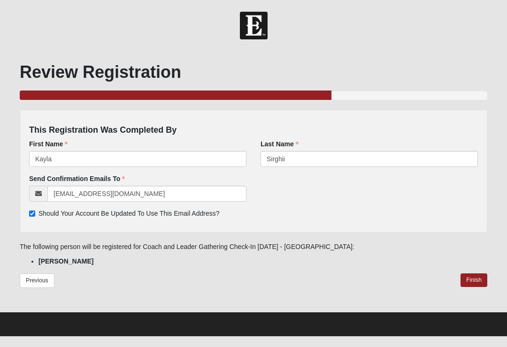
click at [475, 278] on link "Finish" at bounding box center [473, 281] width 27 height 14
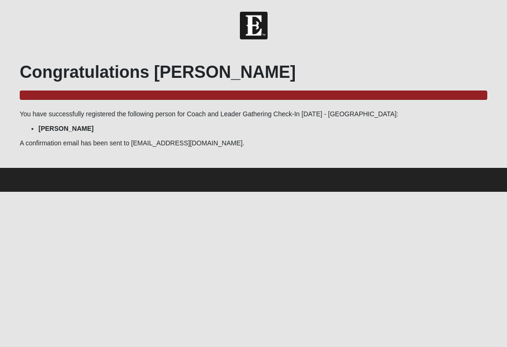
click at [253, 20] on img at bounding box center [254, 26] width 28 height 28
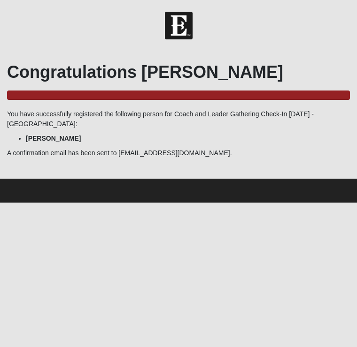
click at [239, 63] on h1 "Congratulations Kayla" at bounding box center [178, 72] width 343 height 20
click at [187, 73] on h1 "Congratulations Kayla" at bounding box center [178, 72] width 343 height 20
click at [96, 203] on html "Hello Kevin My Account Log Out Coach and Leader Gathering Check-In August 2025 …" at bounding box center [178, 101] width 357 height 203
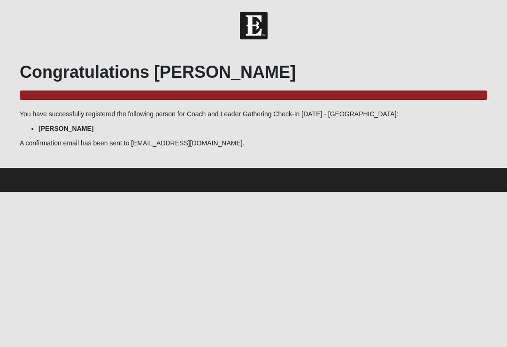
click at [253, 28] on img at bounding box center [254, 26] width 28 height 28
click at [259, 17] on img at bounding box center [254, 26] width 28 height 28
click at [256, 18] on img at bounding box center [254, 26] width 28 height 28
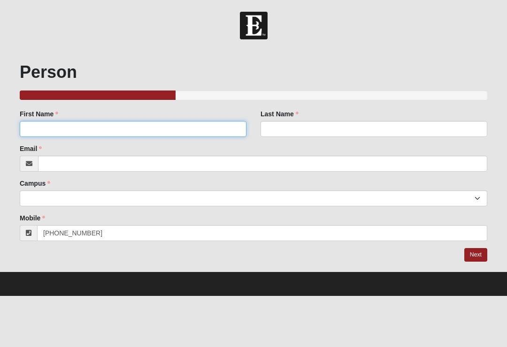
click at [38, 130] on input "First Name" at bounding box center [133, 129] width 227 height 16
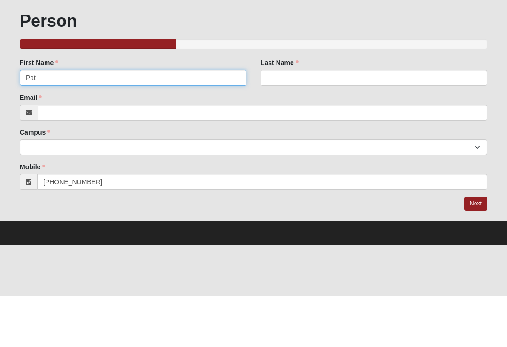
type input "Pat"
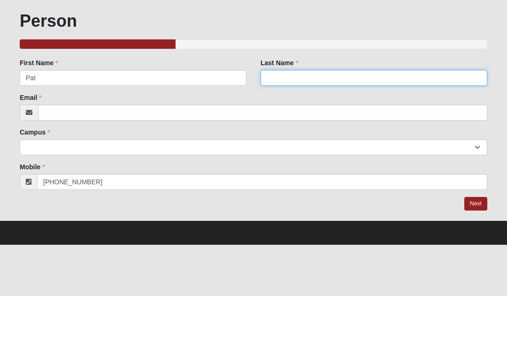
click at [268, 121] on input "Last Name" at bounding box center [373, 129] width 227 height 16
type input "Davis"
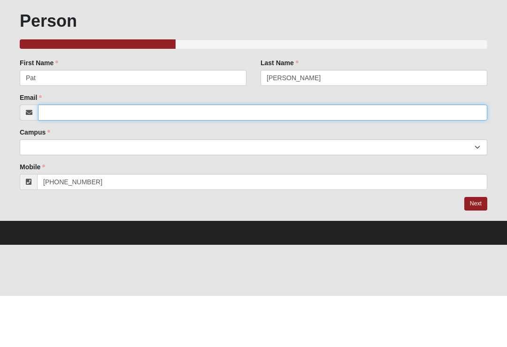
click at [63, 156] on input "Email" at bounding box center [262, 164] width 449 height 16
type input "pdavis1254@gmail.com"
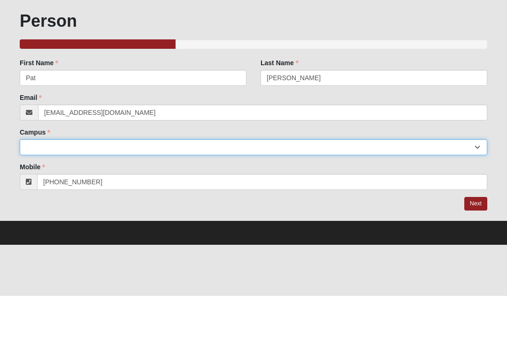
click at [34, 191] on select "Arlington Baymeadows Eleven22 Online [PERSON_NAME][GEOGRAPHIC_DATA] Jesup [GEOG…" at bounding box center [253, 199] width 467 height 16
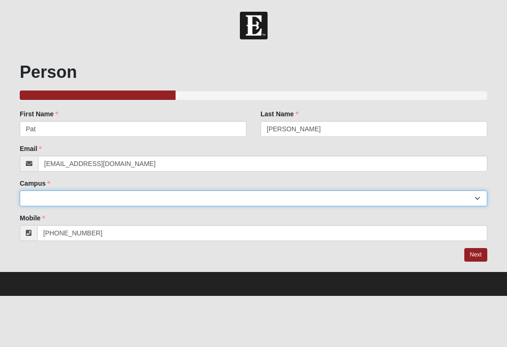
select select "5"
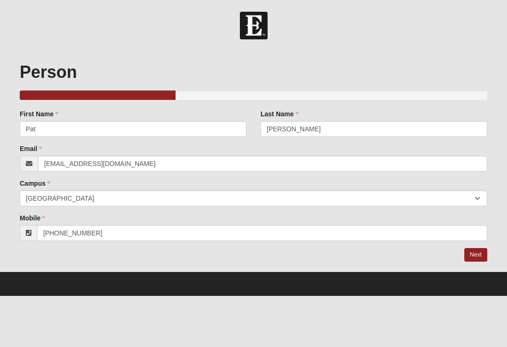
click at [470, 260] on link "Next" at bounding box center [475, 255] width 23 height 14
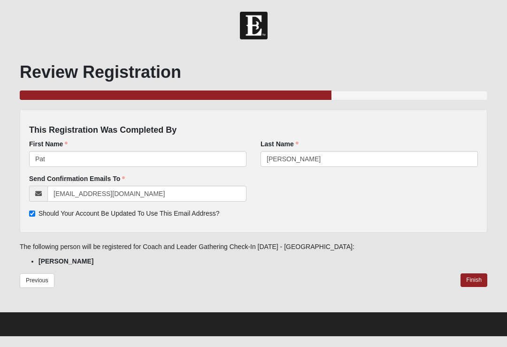
click at [470, 281] on link "Finish" at bounding box center [473, 281] width 27 height 14
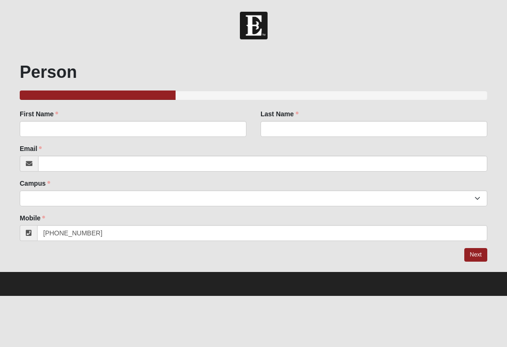
click at [171, 119] on div "First Name First Name is required." at bounding box center [133, 123] width 227 height 28
click at [190, 129] on input "First Name" at bounding box center [133, 129] width 227 height 16
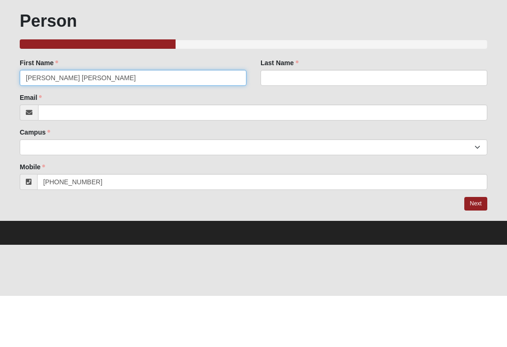
type input "[PERSON_NAME] [PERSON_NAME]"
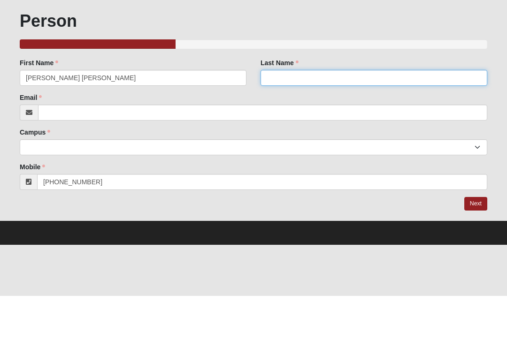
click at [290, 121] on input "Last Name" at bounding box center [373, 129] width 227 height 16
type input "[PERSON_NAME]"
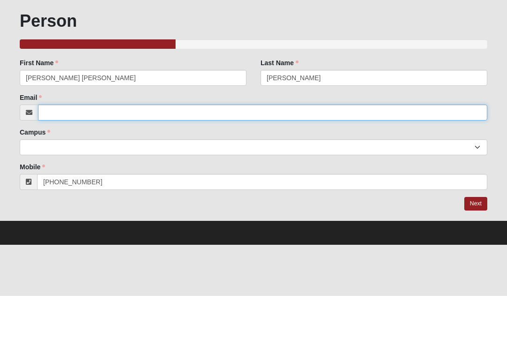
click at [90, 156] on input "Email" at bounding box center [262, 164] width 449 height 16
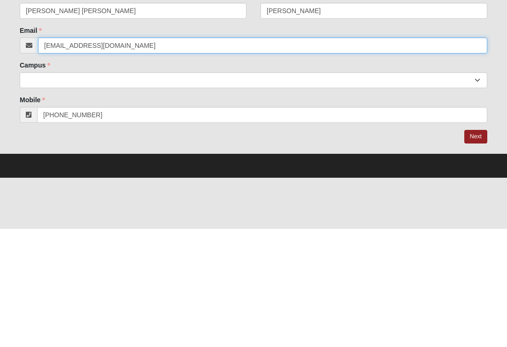
type input "[EMAIL_ADDRESS][DOMAIN_NAME]"
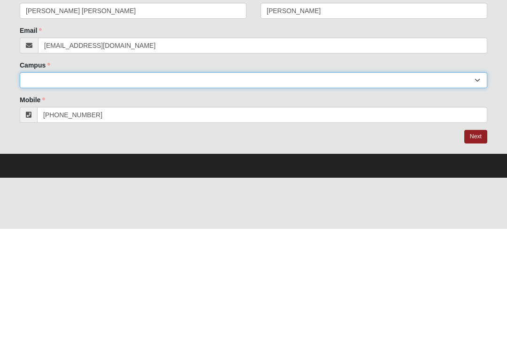
click at [172, 191] on select "Arlington Baymeadows Eleven22 Online [PERSON_NAME][GEOGRAPHIC_DATA] Jesup [GEOG…" at bounding box center [253, 199] width 467 height 16
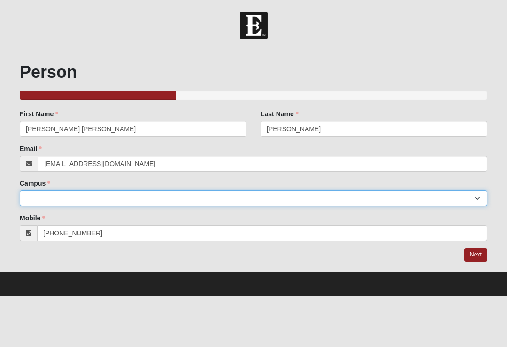
select select "5"
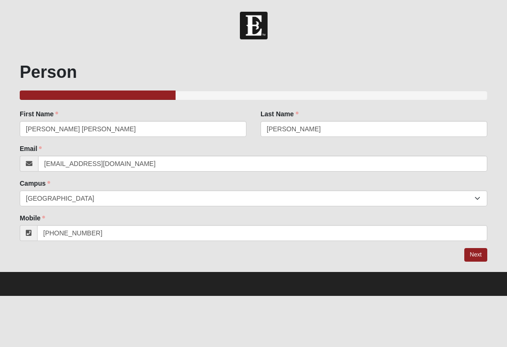
click at [279, 223] on div "Mobile [PHONE_NUMBER] Mobile is required." at bounding box center [253, 228] width 467 height 28
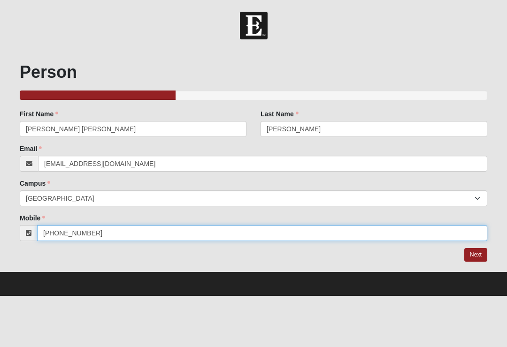
click at [122, 231] on input "[PHONE_NUMBER]" at bounding box center [262, 233] width 450 height 16
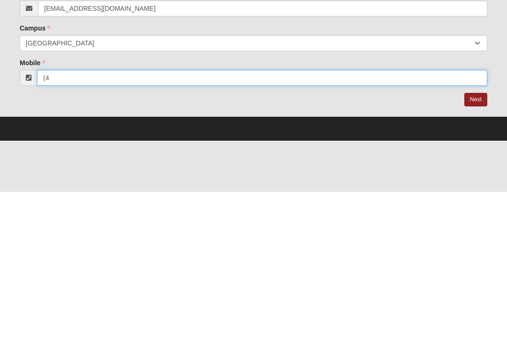
type input "("
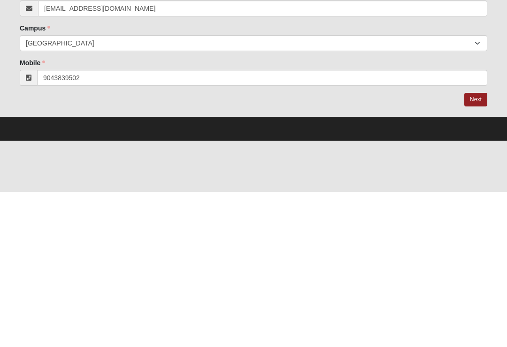
click at [486, 248] on link "Next" at bounding box center [475, 255] width 23 height 14
type input "(904) 383-9502"
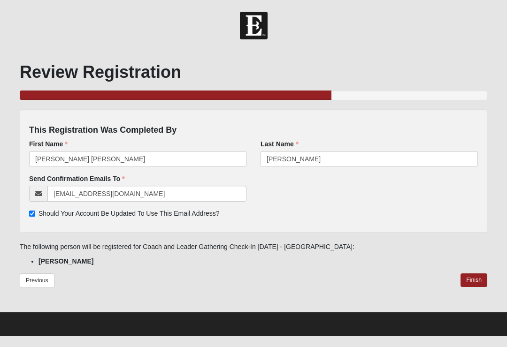
click at [480, 278] on link "Finish" at bounding box center [473, 281] width 27 height 14
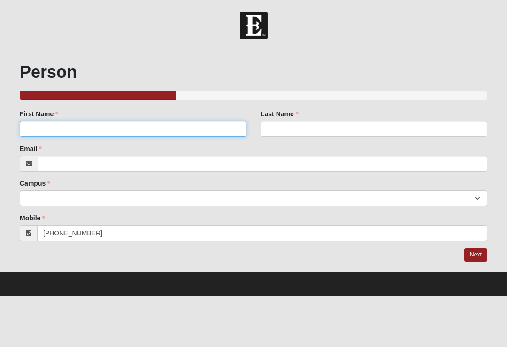
click at [61, 124] on input "First Name" at bounding box center [133, 129] width 227 height 16
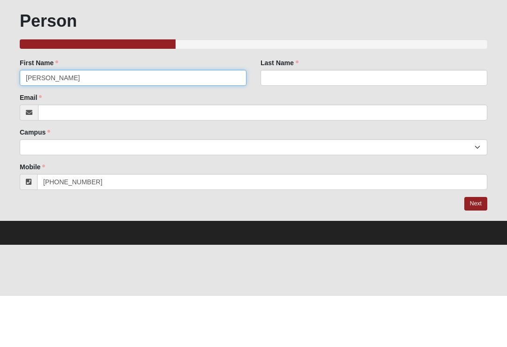
type input "Sarah"
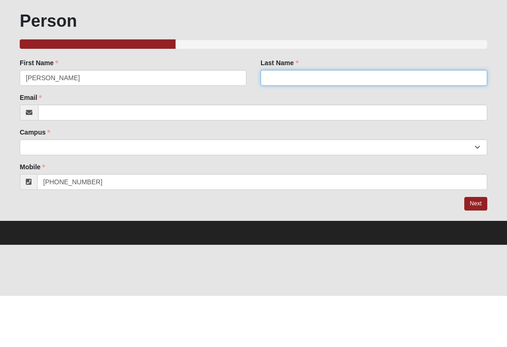
click at [286, 121] on input "Last Name" at bounding box center [373, 129] width 227 height 16
type input "Green"
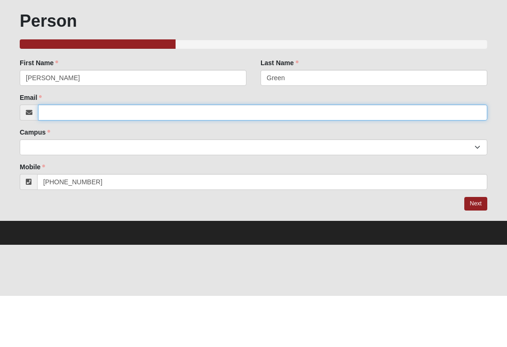
click at [75, 156] on input "Email" at bounding box center [262, 164] width 449 height 16
type input "dsgreen1970@gmail.com"
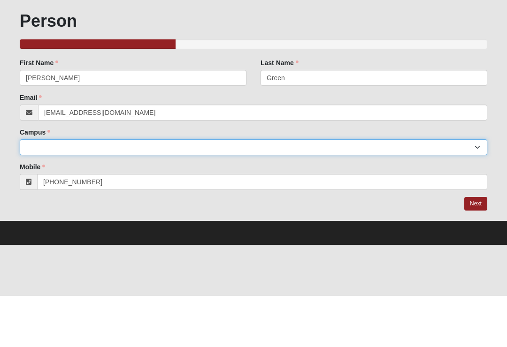
click at [81, 191] on select "Arlington Baymeadows Eleven22 Online [PERSON_NAME][GEOGRAPHIC_DATA] Jesup [GEOG…" at bounding box center [253, 199] width 467 height 16
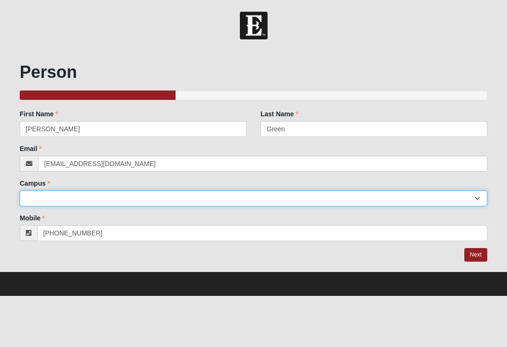
select select "5"
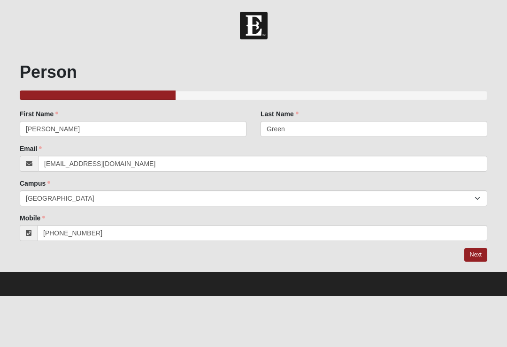
click at [479, 250] on link "Next" at bounding box center [475, 255] width 23 height 14
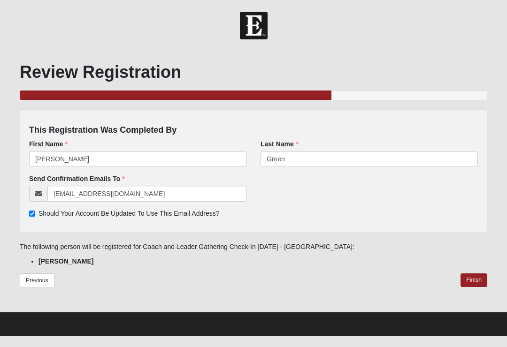
click at [477, 278] on link "Finish" at bounding box center [473, 281] width 27 height 14
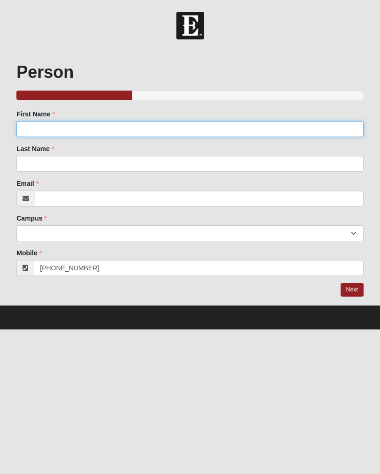
click at [33, 130] on input "First Name" at bounding box center [189, 129] width 347 height 16
type input "[PERSON_NAME]"
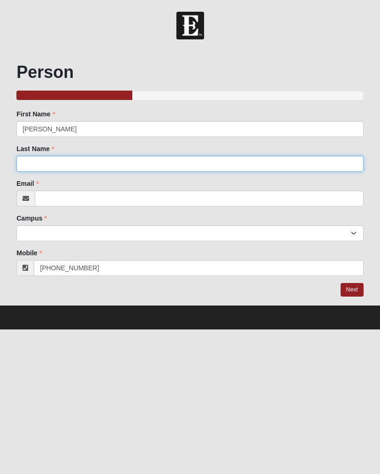
click at [23, 164] on input "Last Name" at bounding box center [189, 164] width 347 height 16
type input "[PERSON_NAME]"
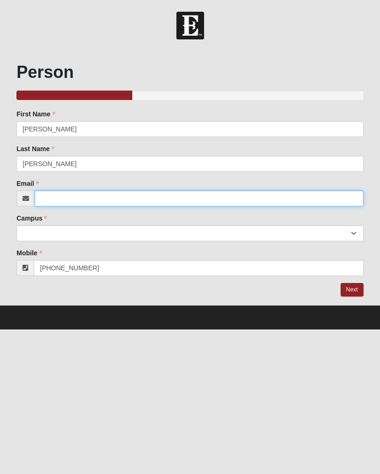
click at [42, 205] on input "Email" at bounding box center [199, 199] width 329 height 16
type input "[EMAIL_ADDRESS]-com"
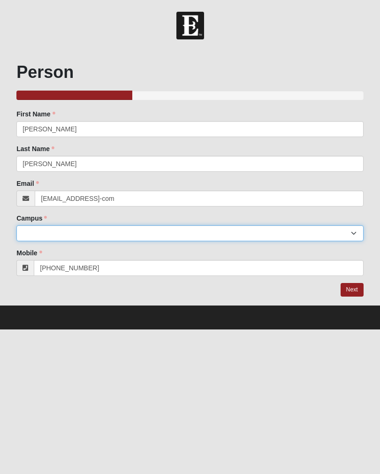
click at [28, 232] on select "Arlington Baymeadows Eleven22 Online [PERSON_NAME][GEOGRAPHIC_DATA] Jesup [GEOG…" at bounding box center [189, 233] width 347 height 16
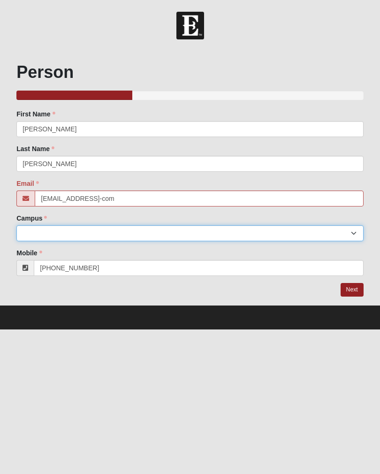
select select "5"
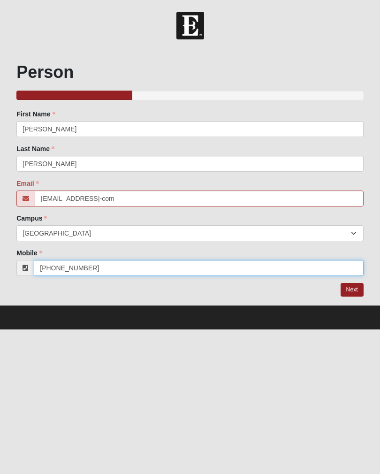
click at [54, 275] on input "[PHONE_NUMBER]" at bounding box center [199, 268] width 330 height 16
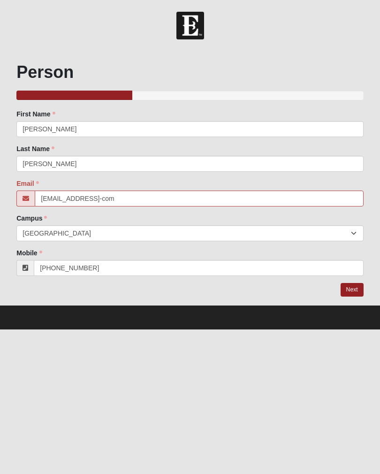
click at [355, 283] on link "Next" at bounding box center [352, 290] width 23 height 14
type input "48033540059045711976"
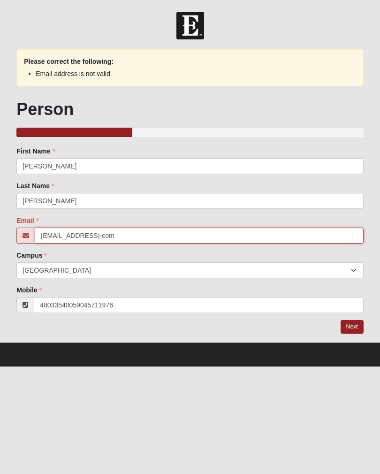
click at [144, 237] on input "[EMAIL_ADDRESS]-com" at bounding box center [199, 236] width 329 height 16
type input "[EMAIL_ADDRESS][DOMAIN_NAME]"
click input "submit" at bounding box center [0, 0] width 0 height 0
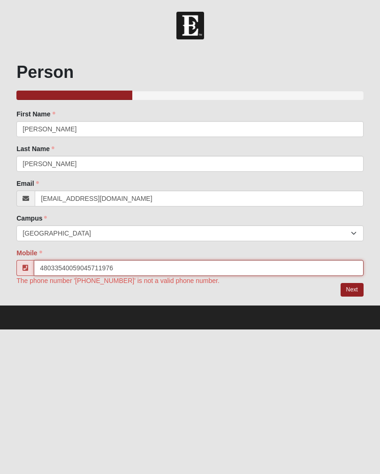
click at [144, 271] on input "48033540059045711976" at bounding box center [199, 268] width 330 height 16
type input "4"
click at [354, 289] on link "Next" at bounding box center [352, 290] width 23 height 14
type input "(904) 571-1976"
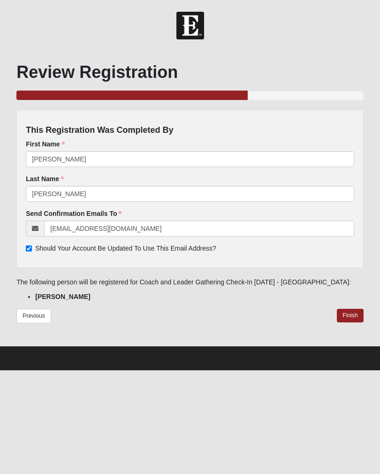
click at [343, 318] on link "Finish" at bounding box center [350, 316] width 27 height 14
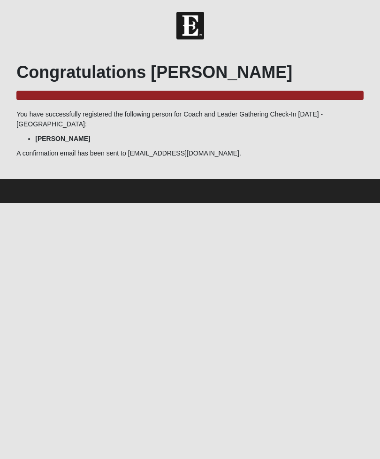
click at [322, 203] on html "Hello Kevin My Account Log Out Coach and Leader Gathering Check-In August 2025 …" at bounding box center [190, 101] width 380 height 203
click at [283, 77] on h1 "Congratulations Robin" at bounding box center [189, 72] width 347 height 20
click at [276, 47] on form "Hello Kevin My Account Log Out Coach and Leader Gathering Check-In August 2025 …" at bounding box center [190, 107] width 380 height 191
click at [262, 156] on p "A confirmation email has been sent to robincarol7@gmail.com." at bounding box center [189, 153] width 347 height 10
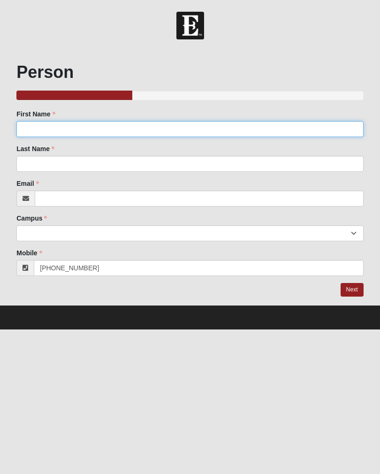
click at [103, 126] on input "First Name" at bounding box center [189, 129] width 347 height 16
type input "[PERSON_NAME]"
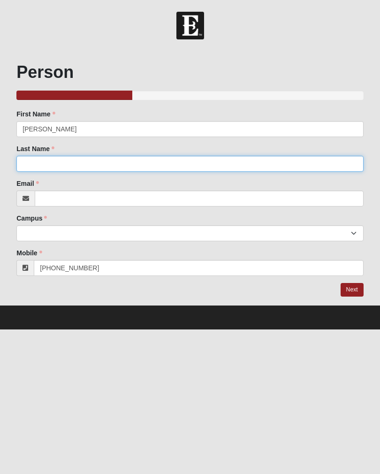
click at [265, 161] on input "Last Name" at bounding box center [189, 164] width 347 height 16
type input "Bell"
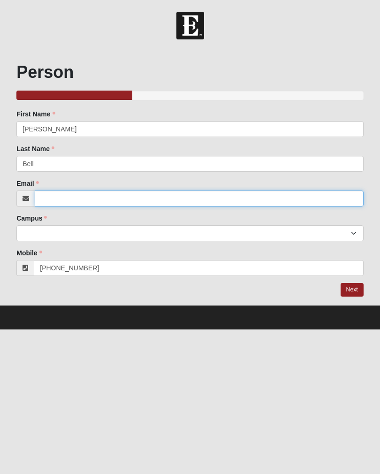
click at [89, 202] on input "Email" at bounding box center [199, 199] width 329 height 16
type input "kbell2020@gmail.com"
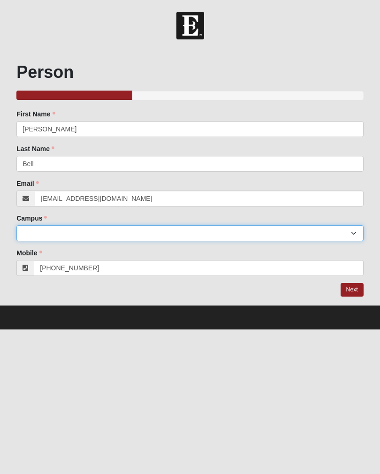
click at [112, 237] on select "Arlington Baymeadows Eleven22 Online Fleming Island Jesup Mandarin North Jax Or…" at bounding box center [189, 233] width 347 height 16
select select "5"
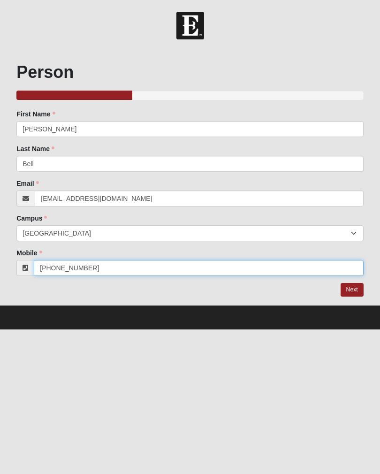
click at [150, 270] on input "[PHONE_NUMBER]" at bounding box center [199, 268] width 330 height 16
type input "("
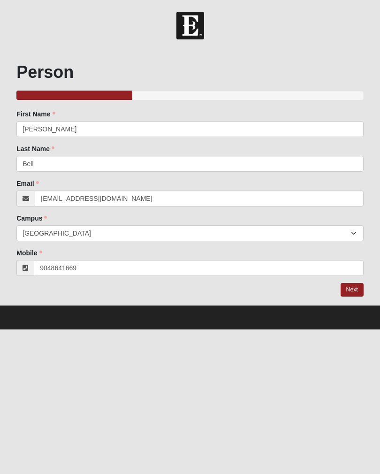
click at [346, 292] on link "Next" at bounding box center [352, 290] width 23 height 14
type input "(904) 864-1669"
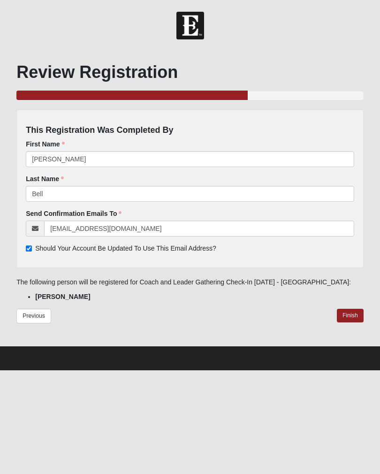
click at [354, 311] on link "Finish" at bounding box center [350, 316] width 27 height 14
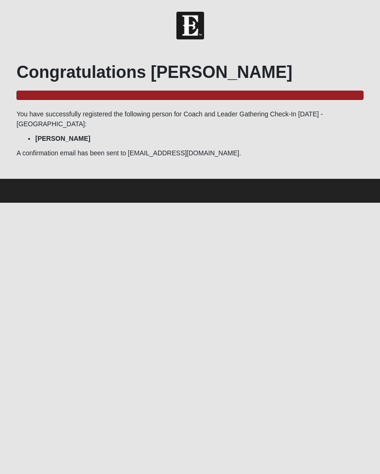
click at [325, 119] on p "You have successfully registered the following person for Coach and Leader Gath…" at bounding box center [189, 119] width 347 height 20
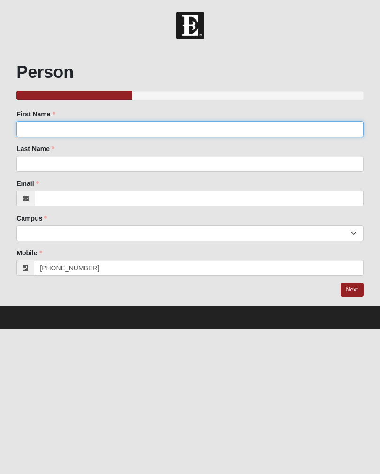
click at [266, 122] on input "First Name" at bounding box center [189, 129] width 347 height 16
type input "Michael"
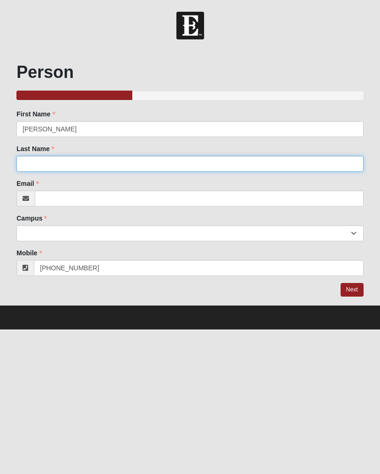
click at [27, 167] on input "Last Name" at bounding box center [189, 164] width 347 height 16
type input "Vilagi"
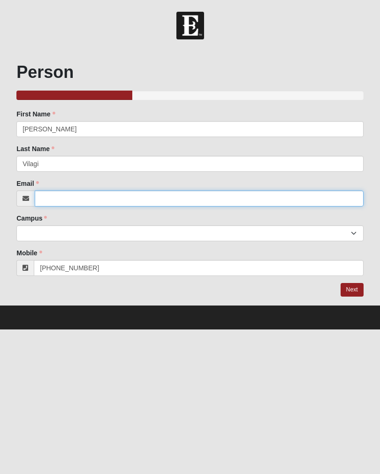
click at [44, 205] on input "Email" at bounding box center [199, 199] width 329 height 16
type input "nwc1999@yahoo.com"
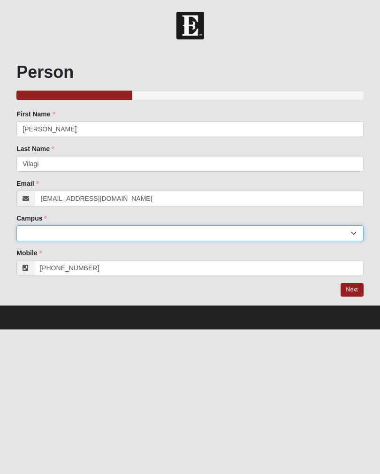
click at [30, 236] on select "Arlington Baymeadows Eleven22 Online [PERSON_NAME][GEOGRAPHIC_DATA] Jesup [GEOG…" at bounding box center [189, 233] width 347 height 16
select select "5"
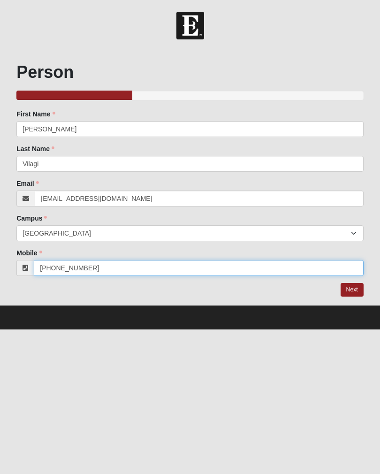
click at [99, 273] on input "[PHONE_NUMBER]" at bounding box center [199, 268] width 330 height 16
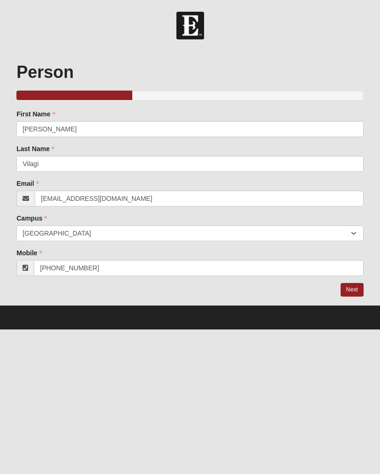
click at [349, 289] on link "Next" at bounding box center [352, 290] width 23 height 14
type input "(904) 502-5926"
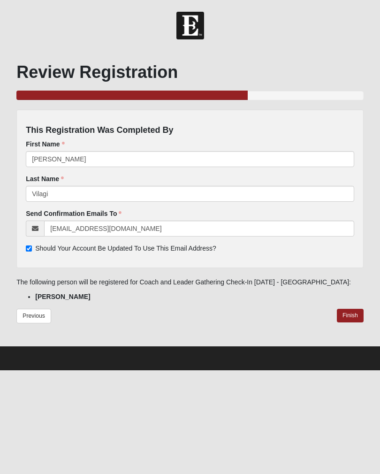
click at [348, 317] on link "Finish" at bounding box center [350, 316] width 27 height 14
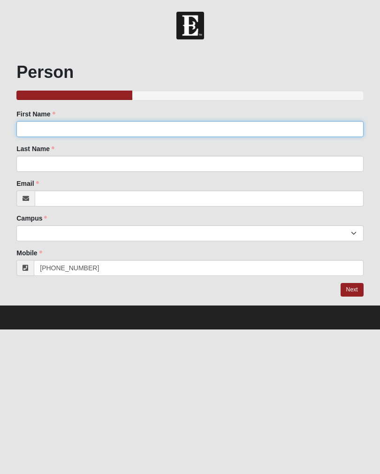
click at [185, 128] on input "First Name" at bounding box center [189, 129] width 347 height 16
type input "Kimberly"
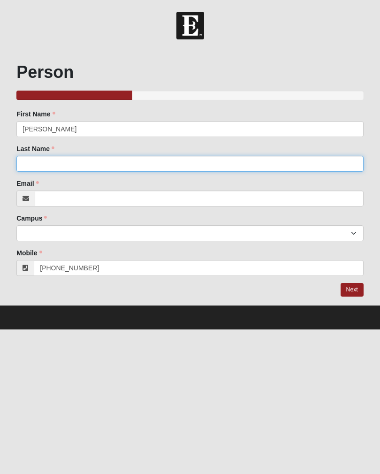
click at [131, 161] on input "Last Name" at bounding box center [189, 164] width 347 height 16
type input "Vilagi"
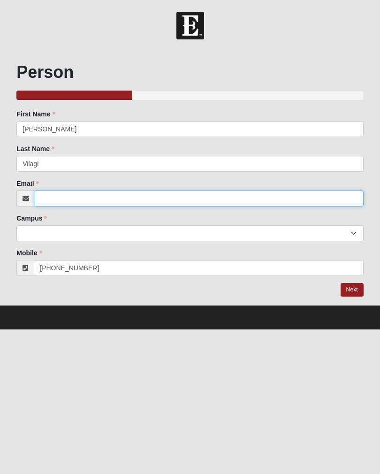
click at [157, 201] on input "Email" at bounding box center [199, 199] width 329 height 16
type input "vilagik@gmail.com"
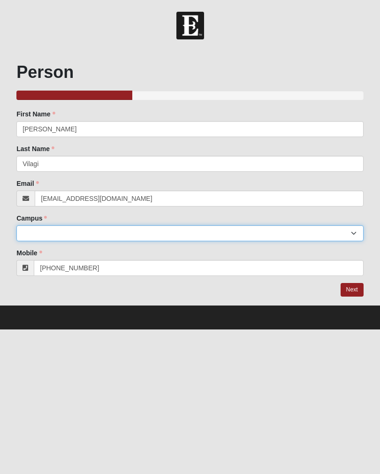
click at [167, 237] on select "Arlington Baymeadows Eleven22 Online [PERSON_NAME][GEOGRAPHIC_DATA] Jesup [GEOG…" at bounding box center [189, 233] width 347 height 16
select select "5"
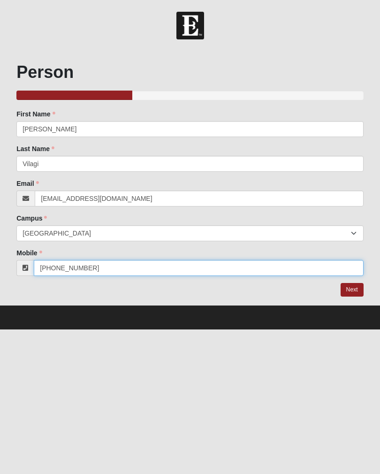
click at [179, 272] on input "[PHONE_NUMBER]" at bounding box center [199, 268] width 330 height 16
type input "("
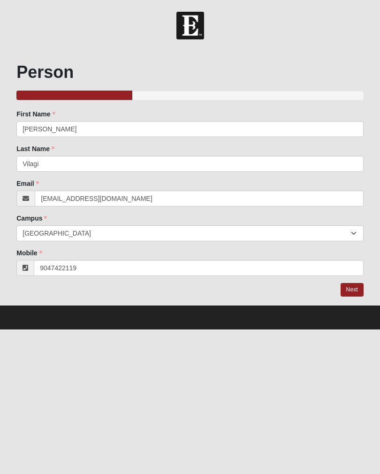
click at [348, 291] on link "Next" at bounding box center [352, 290] width 23 height 14
type input "(904) 742-2119"
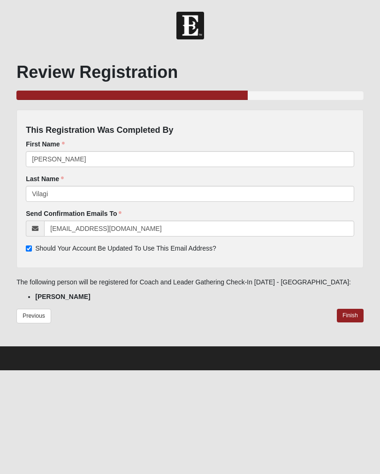
click at [352, 315] on link "Finish" at bounding box center [350, 316] width 27 height 14
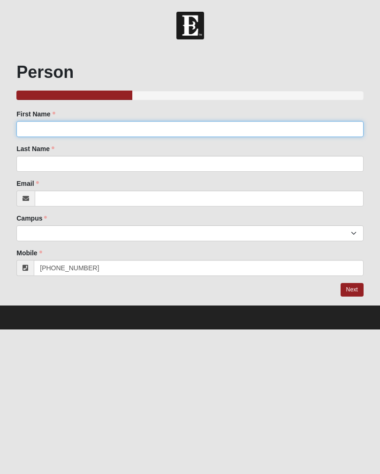
click at [62, 131] on input "First Name" at bounding box center [189, 129] width 347 height 16
type input "[PERSON_NAME]"
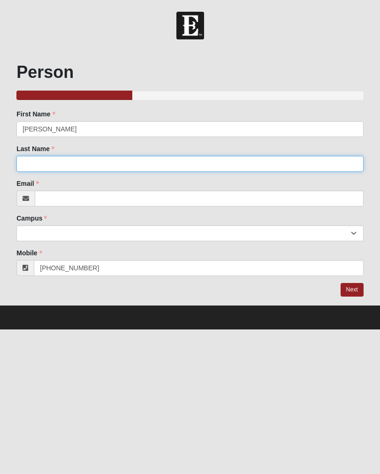
click at [86, 160] on input "Last Name" at bounding box center [189, 164] width 347 height 16
type input "[PERSON_NAME]"
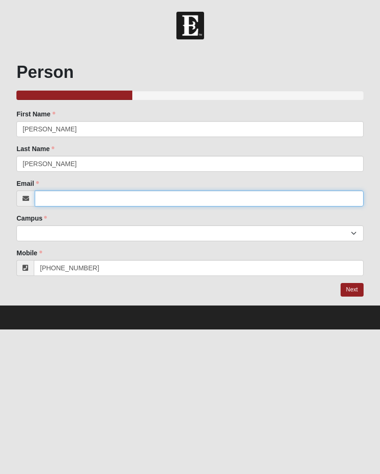
click at [95, 201] on input "Email" at bounding box center [199, 199] width 329 height 16
type input "[EMAIL_ADDRESS][DOMAIN_NAME]"
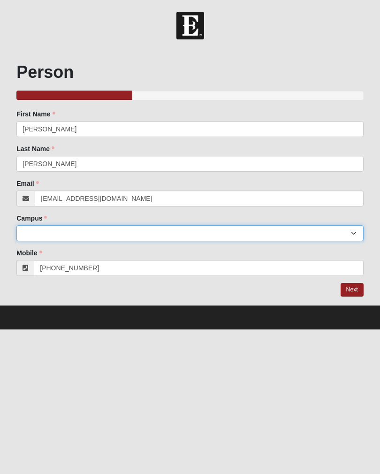
click at [137, 231] on select "Arlington Baymeadows Eleven22 Online [PERSON_NAME][GEOGRAPHIC_DATA] Jesup [GEOG…" at bounding box center [189, 233] width 347 height 16
select select "5"
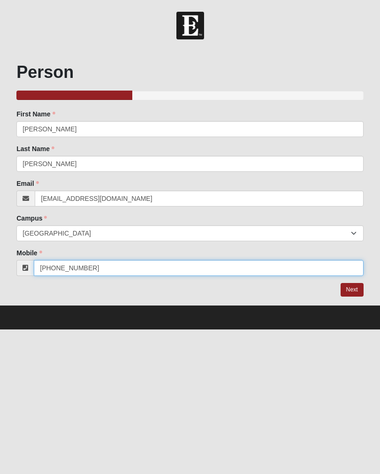
click at [158, 267] on input "[PHONE_NUMBER]" at bounding box center [199, 268] width 330 height 16
type input "("
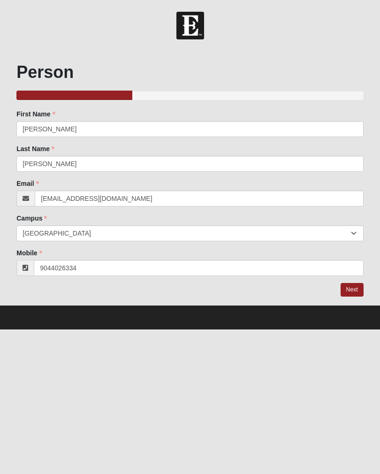
click at [230, 296] on div at bounding box center [189, 290] width 347 height 14
type input "[PHONE_NUMBER]"
click at [351, 294] on link "Next" at bounding box center [352, 290] width 23 height 14
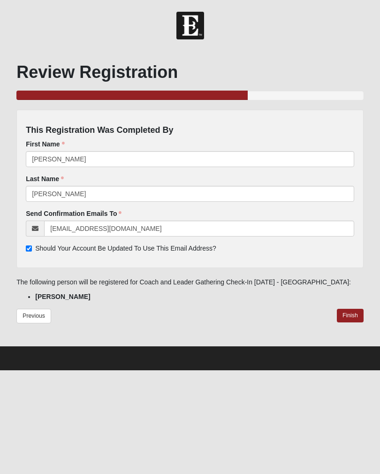
click at [352, 316] on link "Finish" at bounding box center [350, 316] width 27 height 14
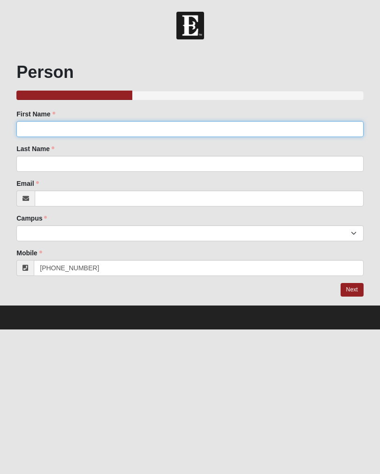
click at [28, 130] on input "First Name" at bounding box center [189, 129] width 347 height 16
type input "[PERSON_NAME]"
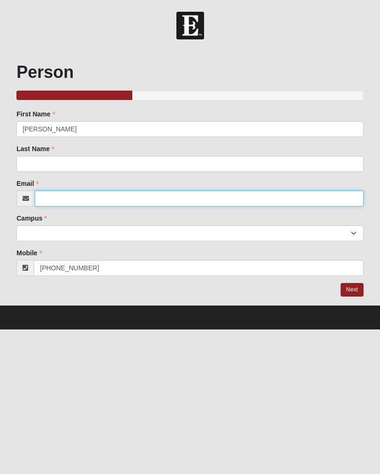
click at [54, 197] on input "Email" at bounding box center [199, 199] width 329 height 16
type input "[EMAIL_ADDRESS][DOMAIN_NAME]"
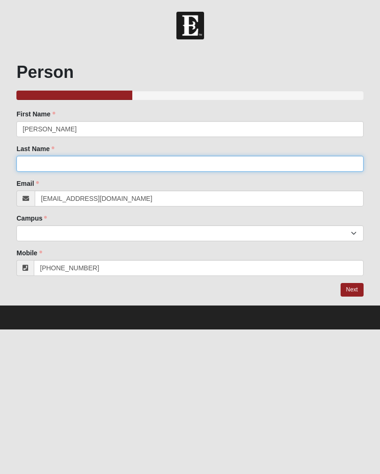
click at [28, 162] on input "Last Name" at bounding box center [189, 164] width 347 height 16
type input "[PERSON_NAME]"
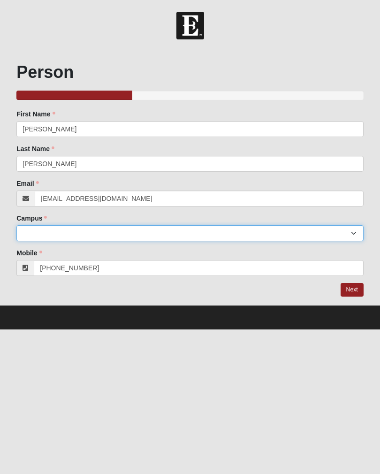
click at [31, 235] on select "Arlington Baymeadows Eleven22 Online [PERSON_NAME][GEOGRAPHIC_DATA] Jesup [GEOG…" at bounding box center [189, 233] width 347 height 16
select select "5"
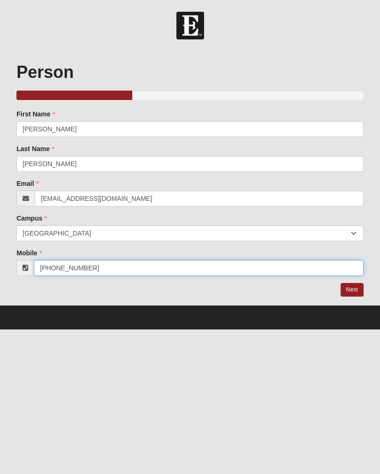
click at [93, 266] on input "[PHONE_NUMBER]" at bounding box center [199, 268] width 330 height 16
type input "("
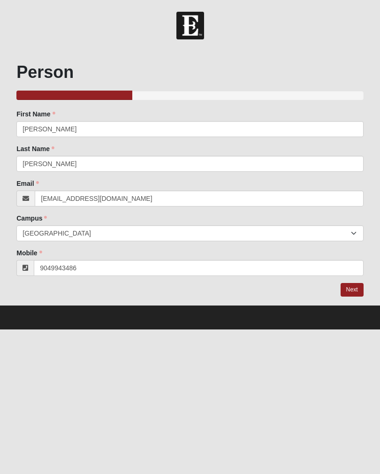
click at [348, 292] on link "Next" at bounding box center [352, 290] width 23 height 14
type input "(904) 994-3486"
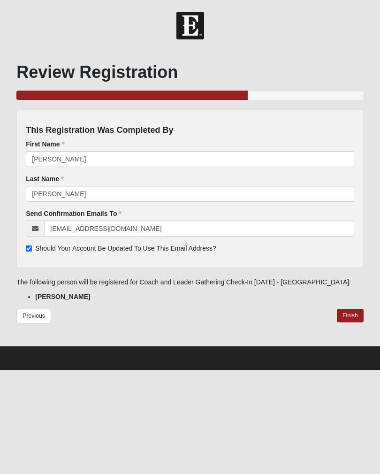
click at [348, 314] on link "Finish" at bounding box center [350, 316] width 27 height 14
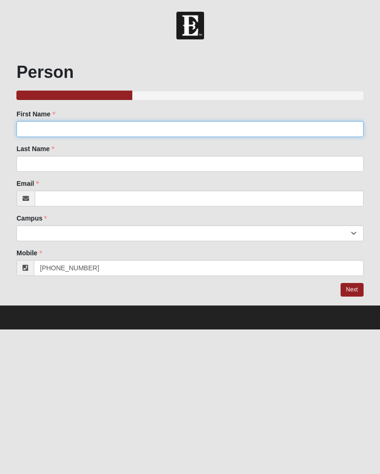
click at [31, 131] on input "First Name" at bounding box center [189, 129] width 347 height 16
type input "[PERSON_NAME]"
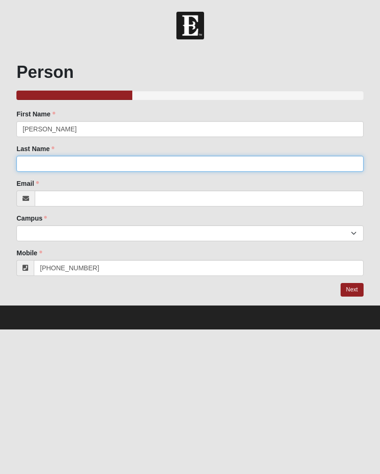
click at [37, 165] on input "Last Name" at bounding box center [189, 164] width 347 height 16
type input "[PERSON_NAME]"
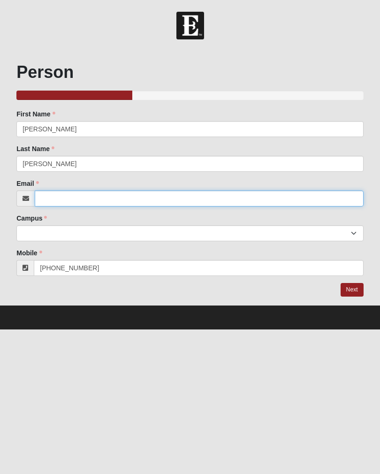
click at [47, 201] on input "Email" at bounding box center [199, 199] width 329 height 16
type input "[EMAIL_ADDRESS][DOMAIN_NAME]"
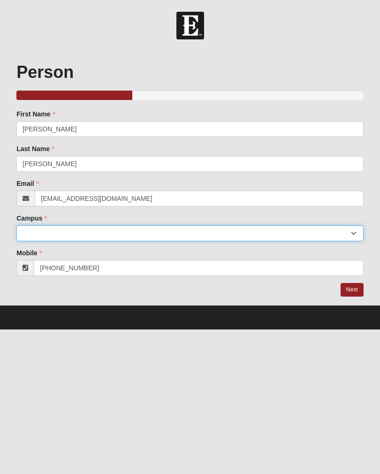
click at [31, 238] on select "Arlington Baymeadows Eleven22 Online [PERSON_NAME][GEOGRAPHIC_DATA] Jesup [GEOG…" at bounding box center [189, 233] width 347 height 16
select select "3"
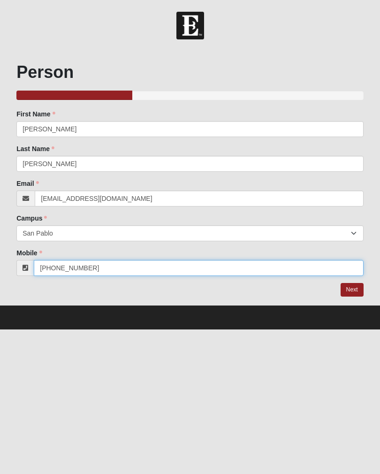
click at [47, 273] on input "[PHONE_NUMBER]" at bounding box center [199, 268] width 330 height 16
type input "("
click at [52, 272] on input "9042348868" at bounding box center [199, 268] width 330 height 16
click at [242, 269] on input "9042348868" at bounding box center [199, 268] width 330 height 16
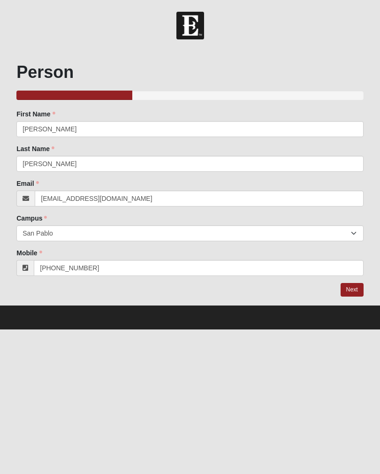
click at [348, 287] on link "Next" at bounding box center [352, 290] width 23 height 14
type input "[PHONE_NUMBER]"
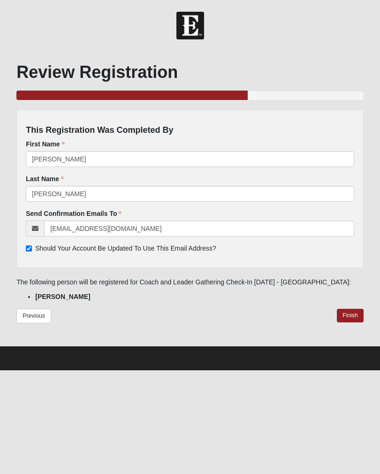
click at [347, 315] on link "Finish" at bounding box center [350, 316] width 27 height 14
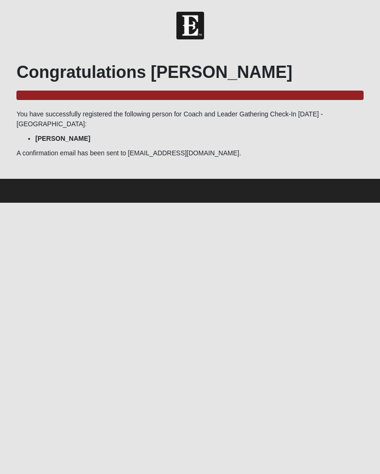
click at [100, 203] on html "Hello [PERSON_NAME] My Account Log Out Coach and Leader Gathering Check-In [DAT…" at bounding box center [190, 101] width 380 height 203
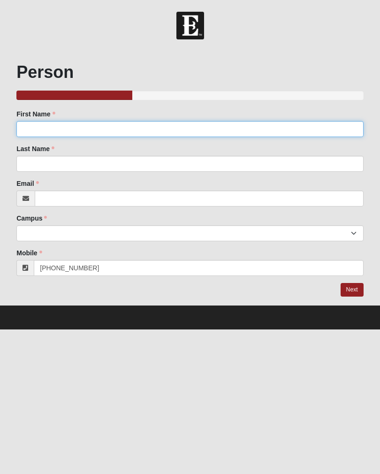
click at [145, 130] on input "First Name" at bounding box center [189, 129] width 347 height 16
type input "[PERSON_NAME]"
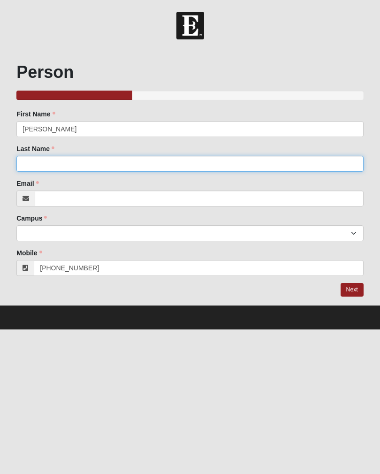
click at [114, 166] on input "Last Name" at bounding box center [189, 164] width 347 height 16
type input "[PERSON_NAME]"
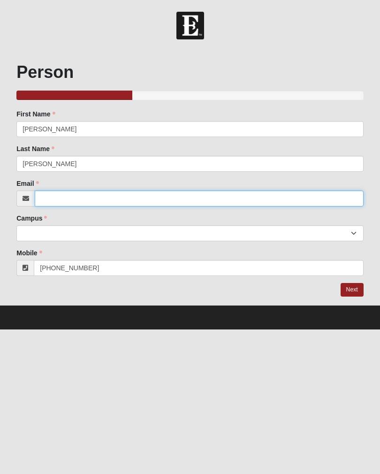
click at [109, 203] on input "Email" at bounding box center [199, 199] width 329 height 16
type input "[EMAIL_ADDRESS][DOMAIN_NAME]"
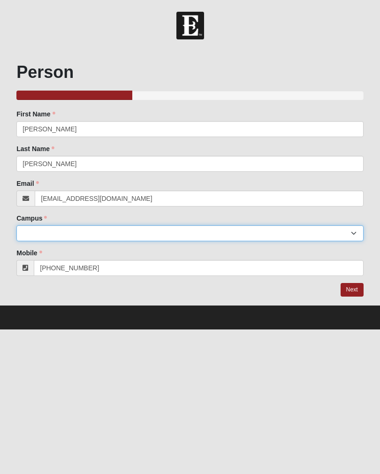
click at [182, 235] on select "Arlington Baymeadows Eleven22 Online [PERSON_NAME][GEOGRAPHIC_DATA] Jesup [GEOG…" at bounding box center [189, 233] width 347 height 16
select select "3"
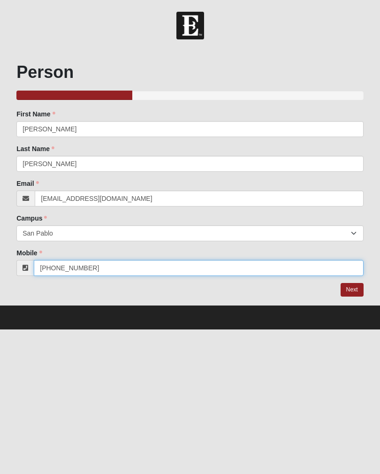
click at [207, 268] on input "[PHONE_NUMBER]" at bounding box center [199, 268] width 330 height 16
type input "("
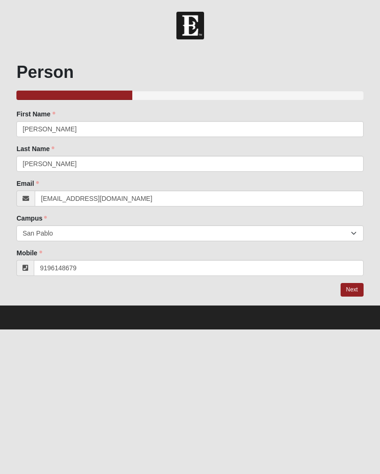
click at [353, 290] on link "Next" at bounding box center [352, 290] width 23 height 14
type input "[PHONE_NUMBER]"
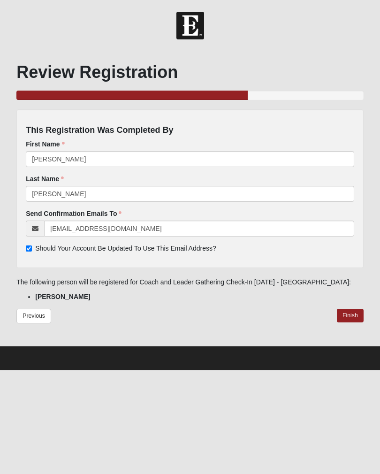
click at [353, 317] on link "Finish" at bounding box center [350, 316] width 27 height 14
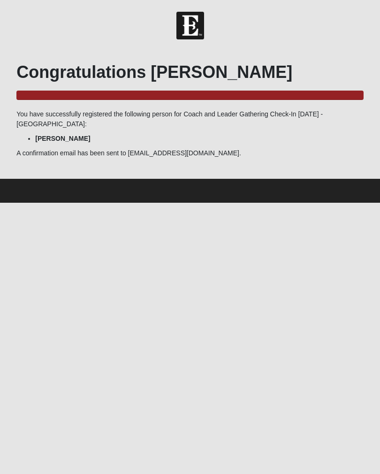
click at [280, 203] on html "Hello [PERSON_NAME] My Account Log Out Coach and Leader Gathering Check-In [DAT…" at bounding box center [190, 101] width 380 height 203
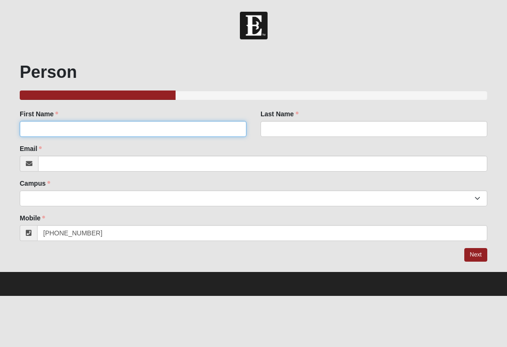
click at [62, 127] on input "First Name" at bounding box center [133, 129] width 227 height 16
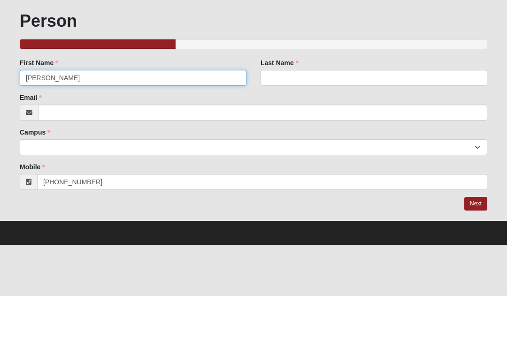
type input "[PERSON_NAME]"
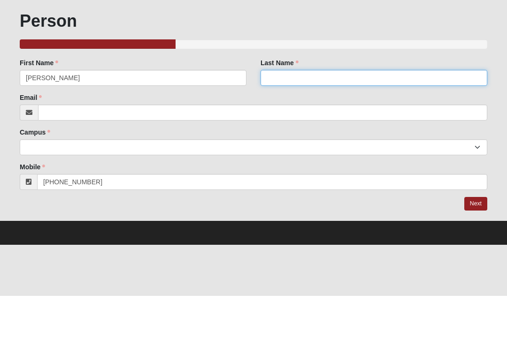
click at [292, 121] on input "Last Name" at bounding box center [373, 129] width 227 height 16
type input "[PERSON_NAME]"
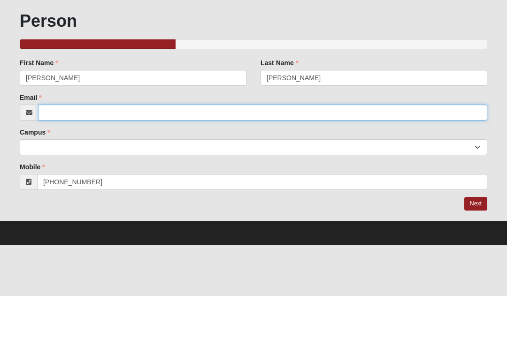
click at [72, 156] on input "Email" at bounding box center [262, 164] width 449 height 16
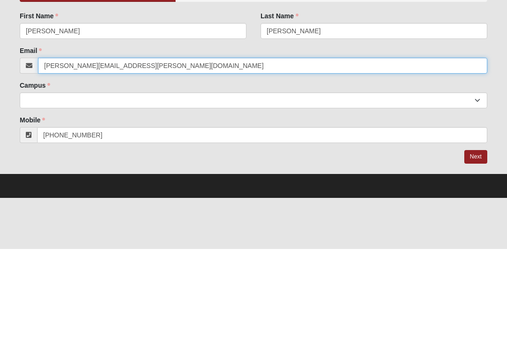
type input "david.mendonsa@gmail.com"
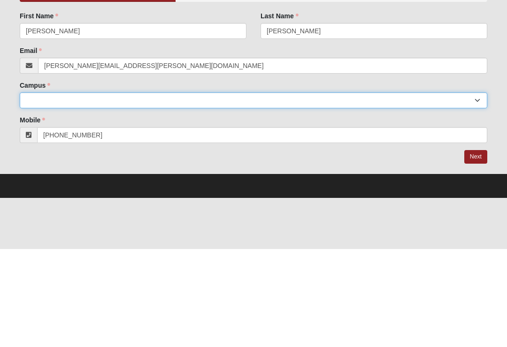
click at [380, 191] on select "Arlington Baymeadows Eleven22 Online [PERSON_NAME][GEOGRAPHIC_DATA] Jesup [GEOG…" at bounding box center [253, 199] width 467 height 16
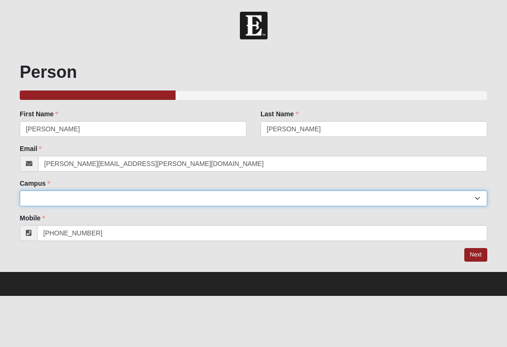
select select "5"
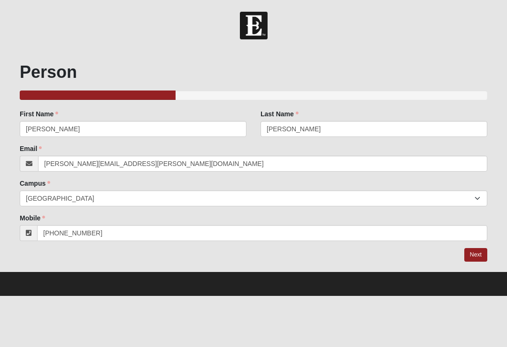
click at [380, 251] on link "Next" at bounding box center [475, 255] width 23 height 14
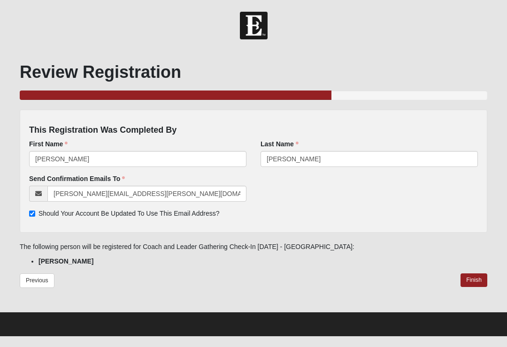
click at [380, 280] on link "Finish" at bounding box center [473, 281] width 27 height 14
